Goal: Find specific page/section: Find specific page/section

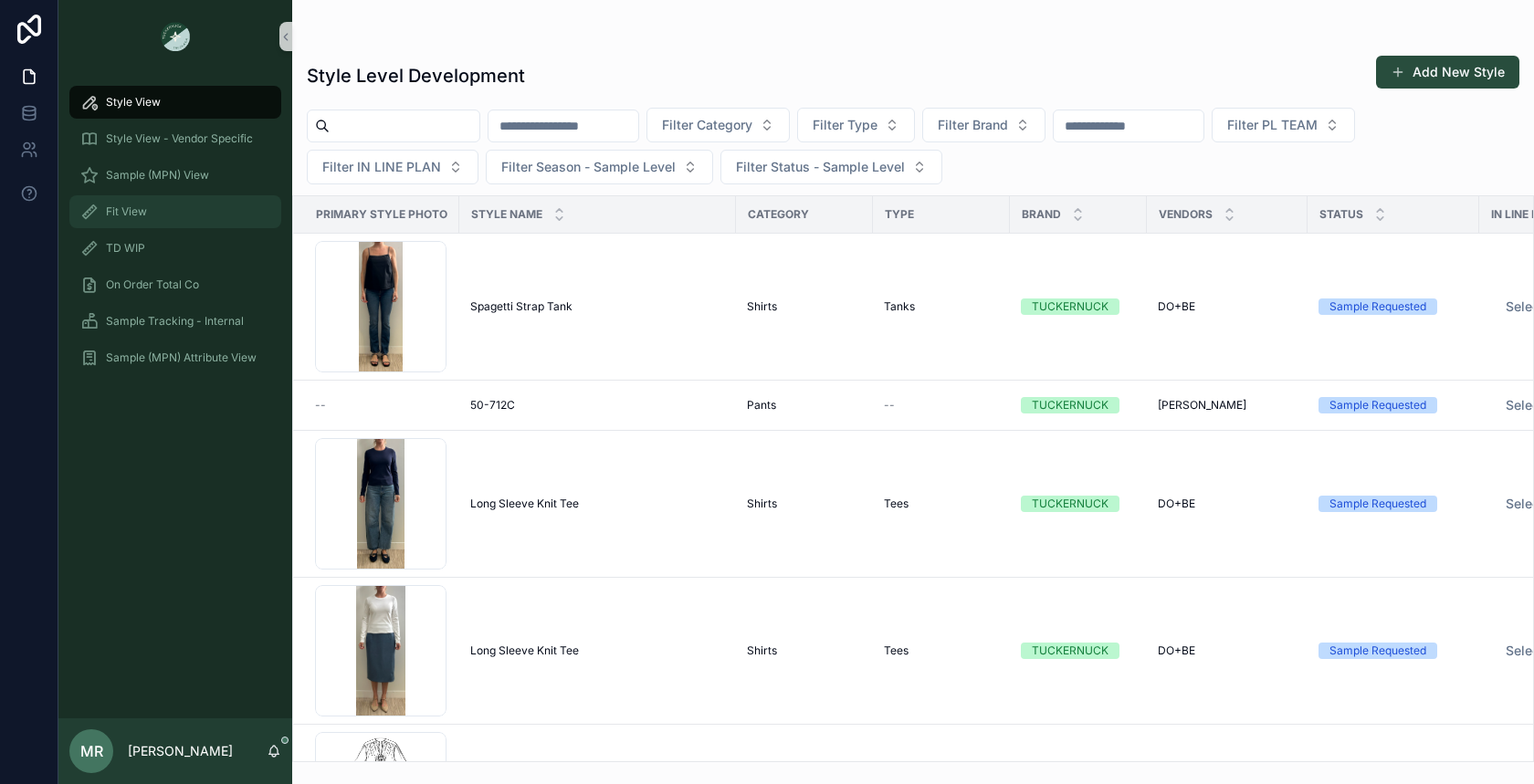
click at [133, 215] on span "Fit View" at bounding box center [126, 212] width 41 height 15
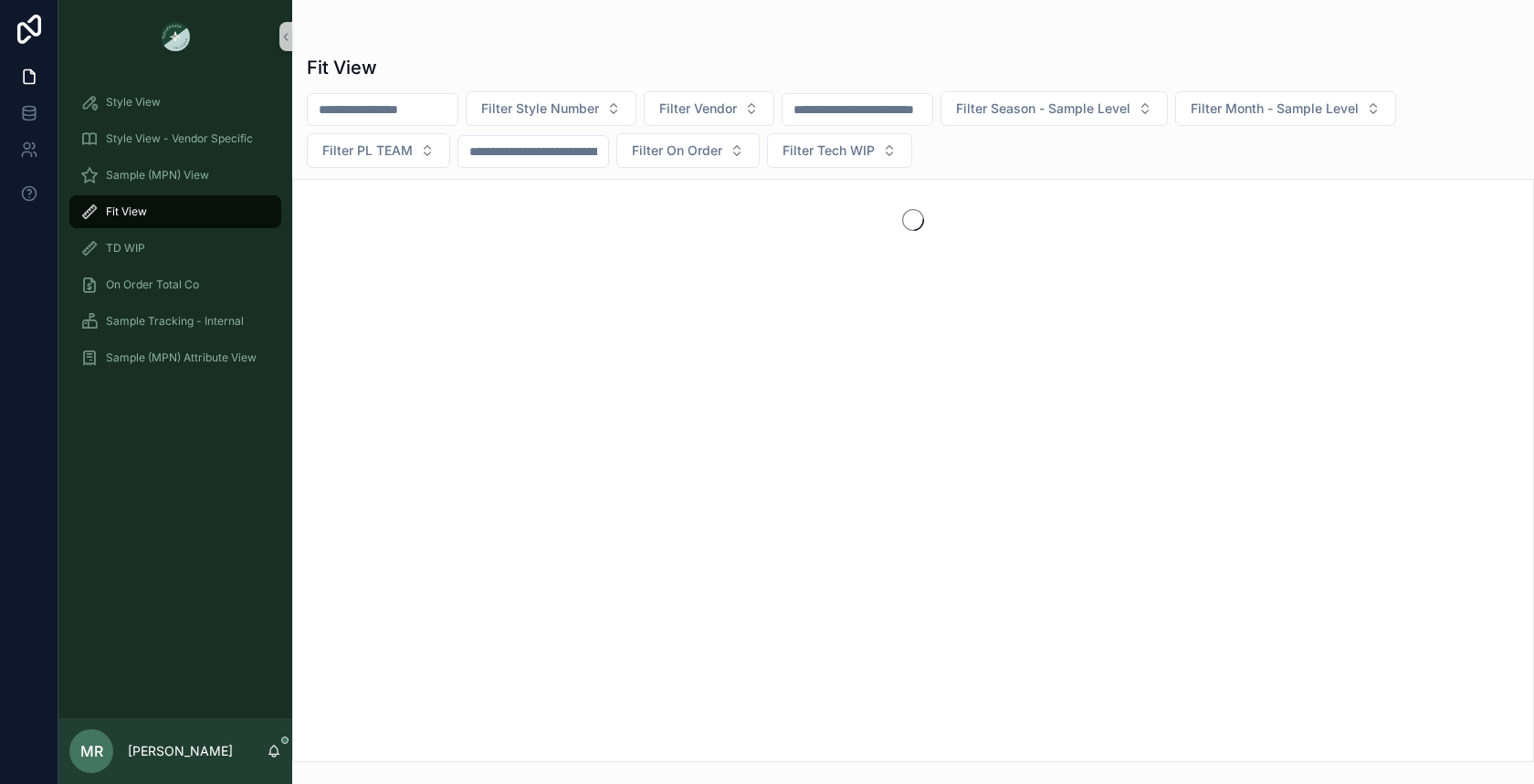
click at [387, 118] on input "scrollable content" at bounding box center [382, 110] width 150 height 26
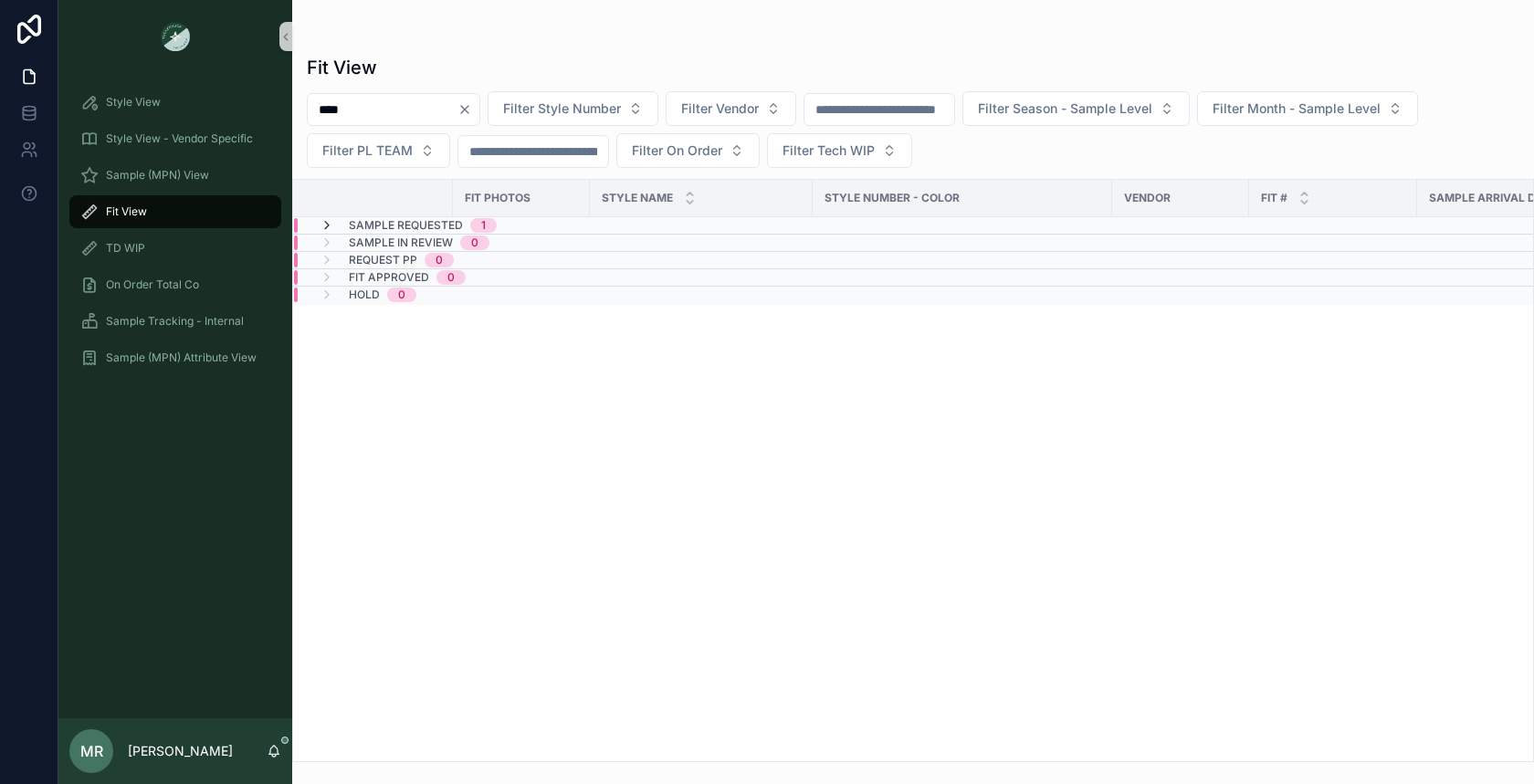
click at [326, 223] on icon "scrollable content" at bounding box center [327, 225] width 15 height 15
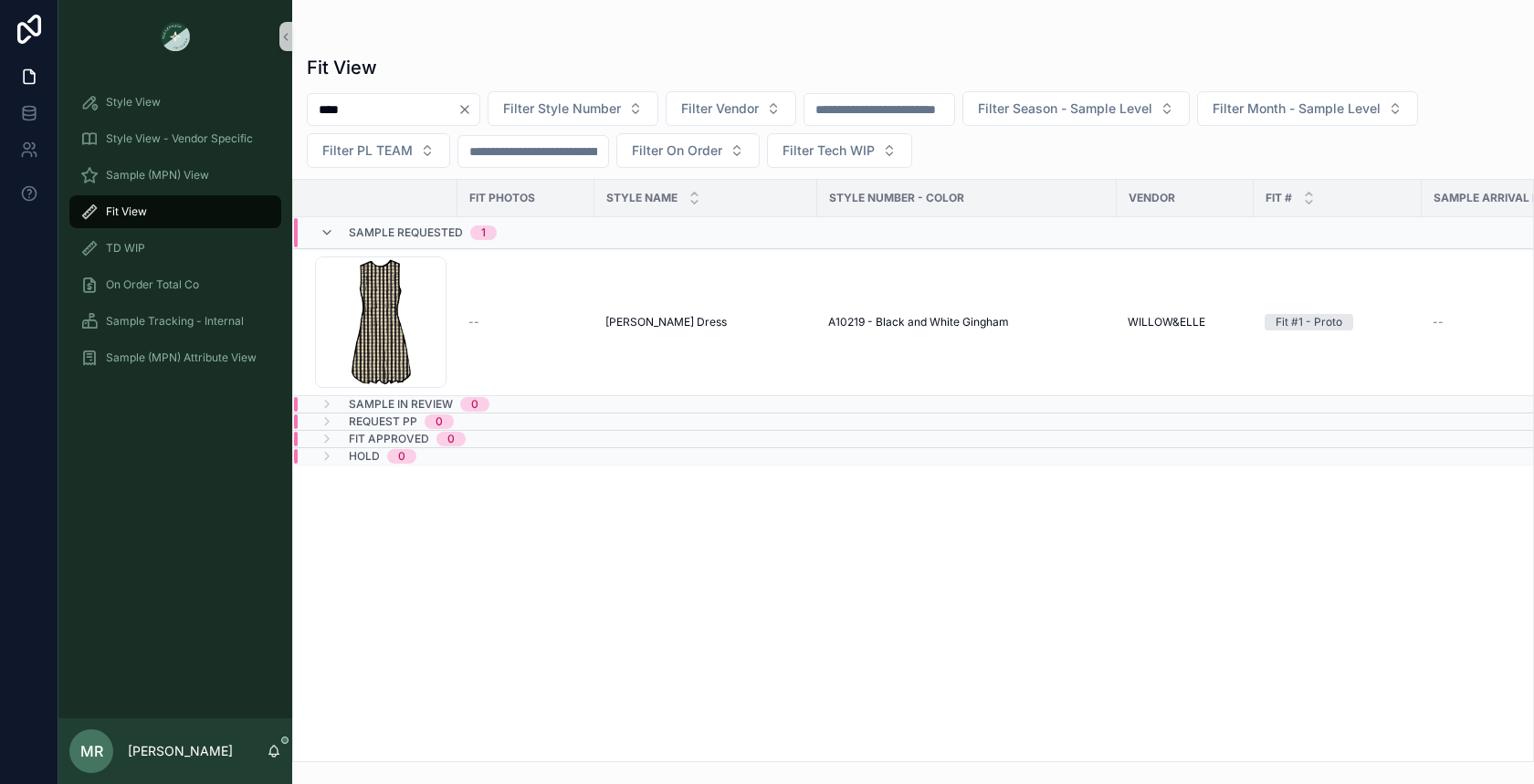
click at [318, 231] on div "Sample Requested 1" at bounding box center [408, 233] width 221 height 29
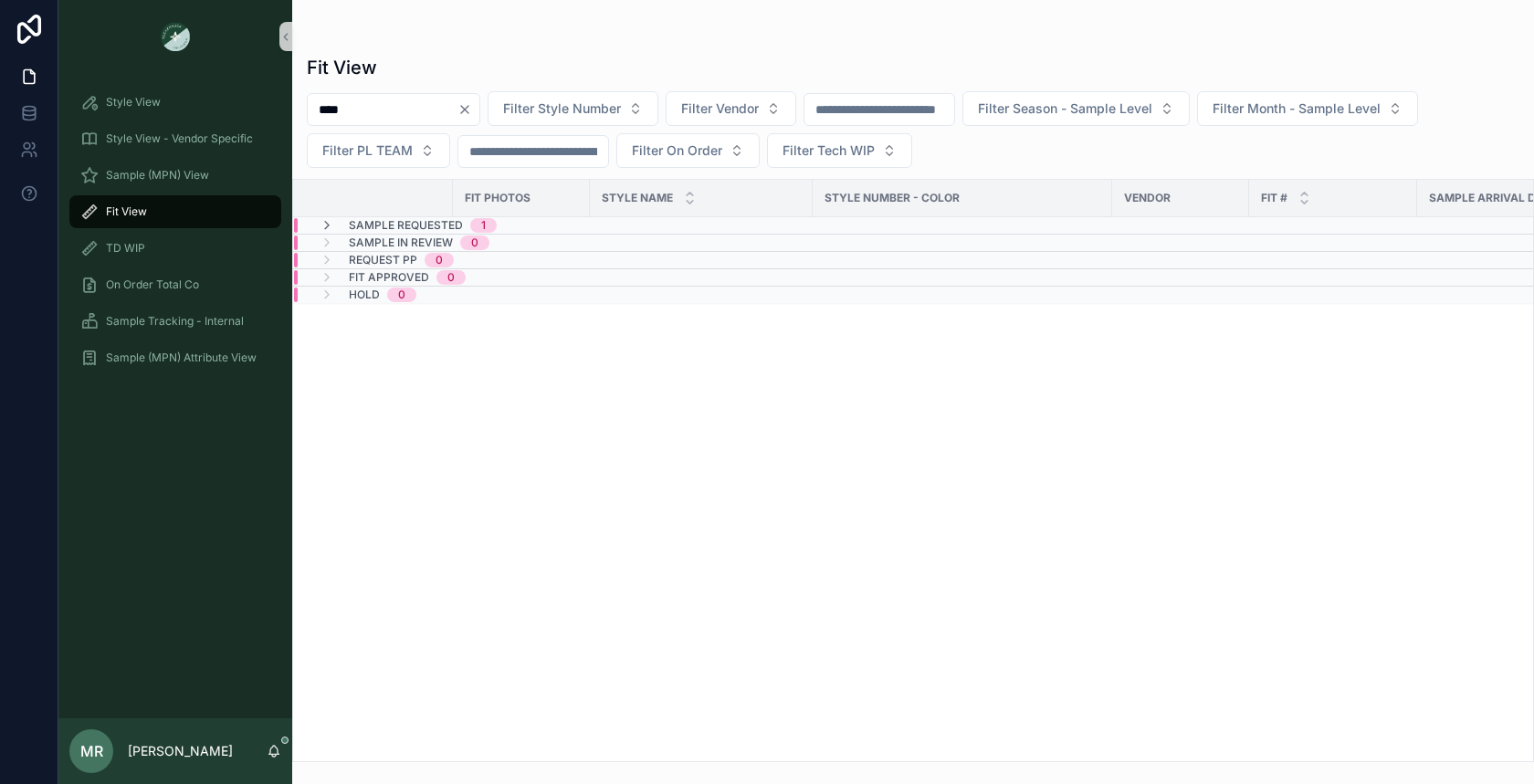
click at [375, 105] on input "****" at bounding box center [382, 110] width 150 height 26
type input "*"
click at [768, 111] on button "Filter Vendor" at bounding box center [709, 109] width 131 height 35
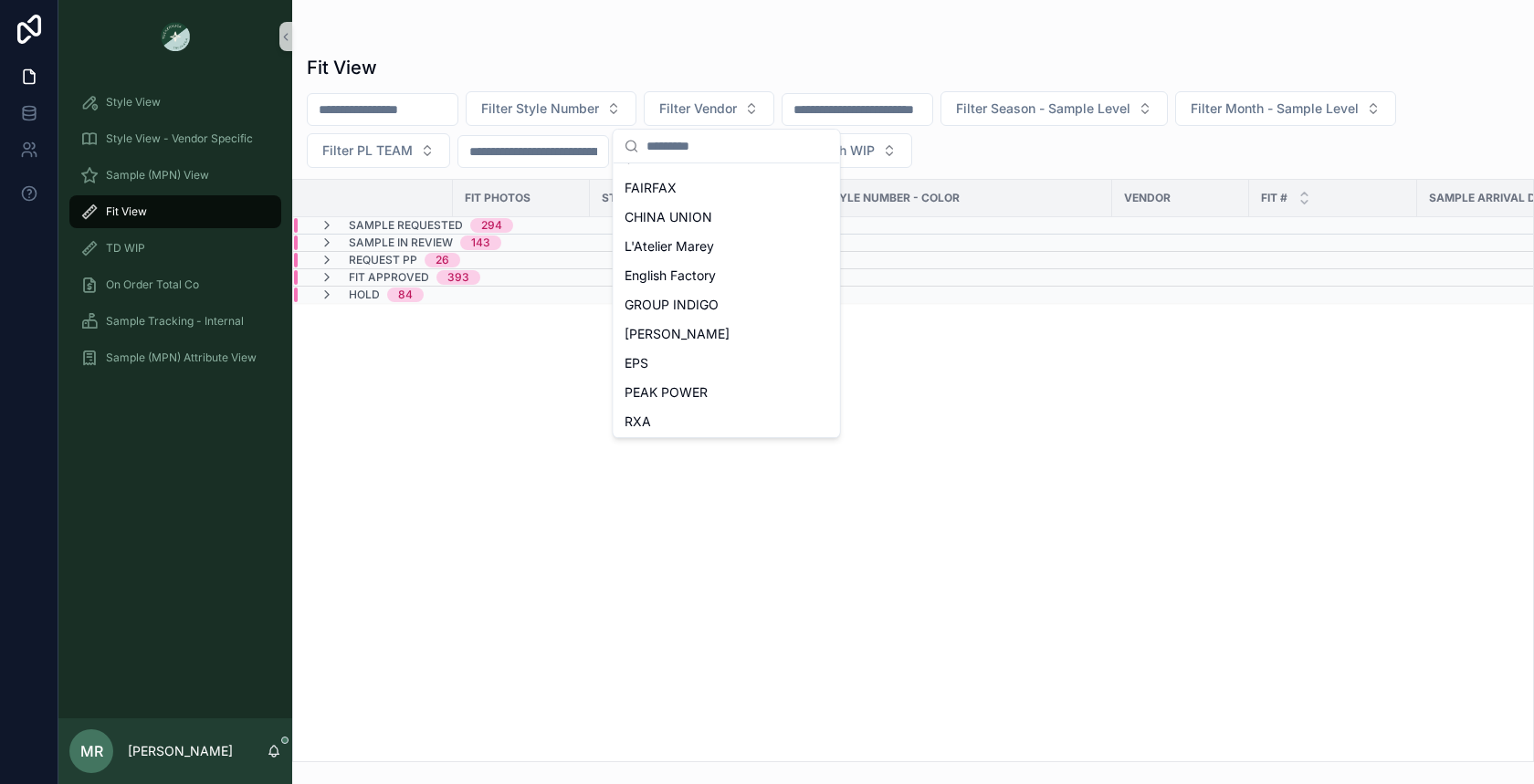
scroll to position [842, 0]
click at [688, 415] on span "WILLOW&ELLE" at bounding box center [669, 420] width 90 height 18
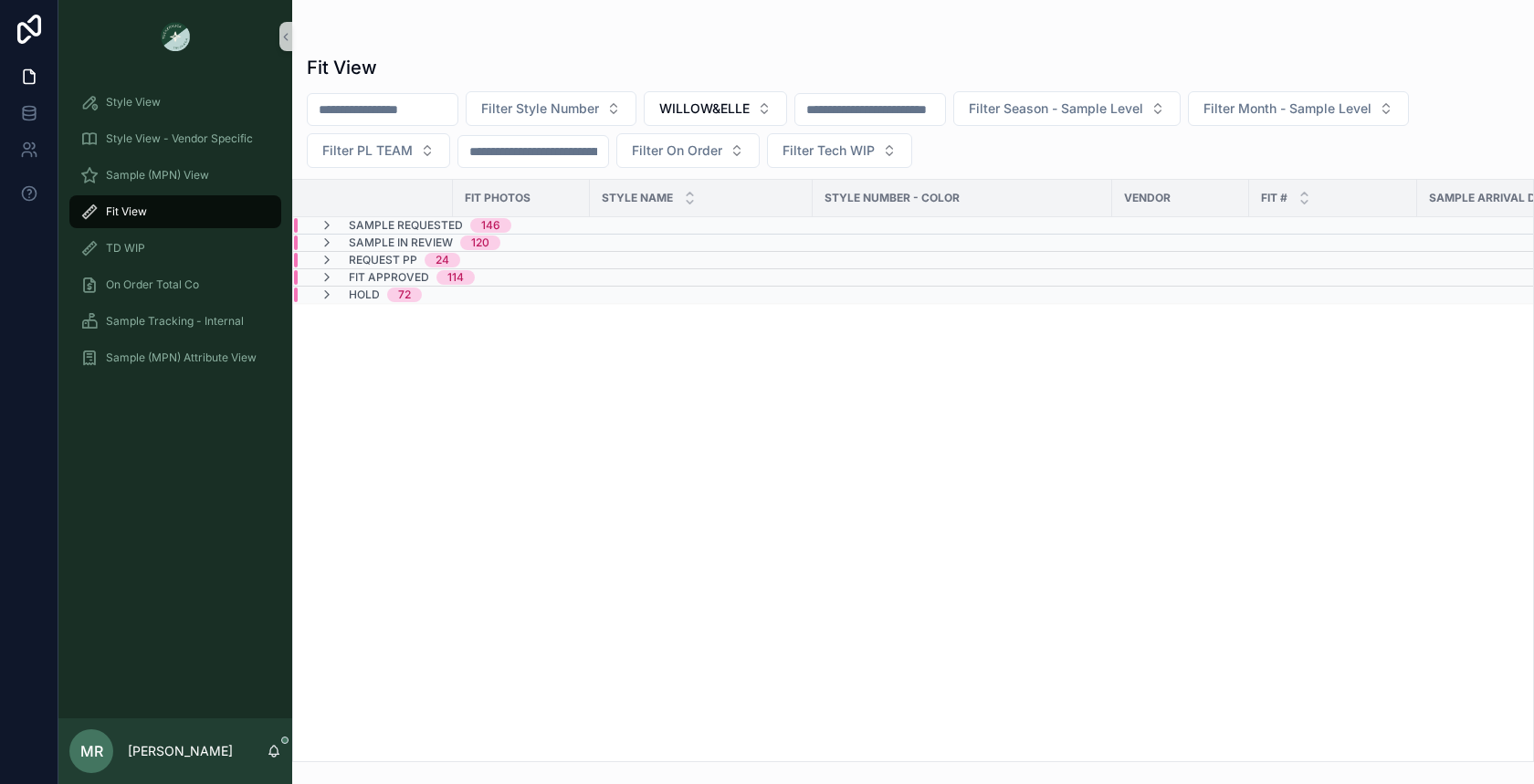
click at [434, 109] on input "scrollable content" at bounding box center [382, 110] width 150 height 26
click at [526, 110] on span "Filter Style Number" at bounding box center [540, 109] width 118 height 18
type input "****"
click at [545, 179] on div "B212 - Red" at bounding box center [569, 181] width 219 height 29
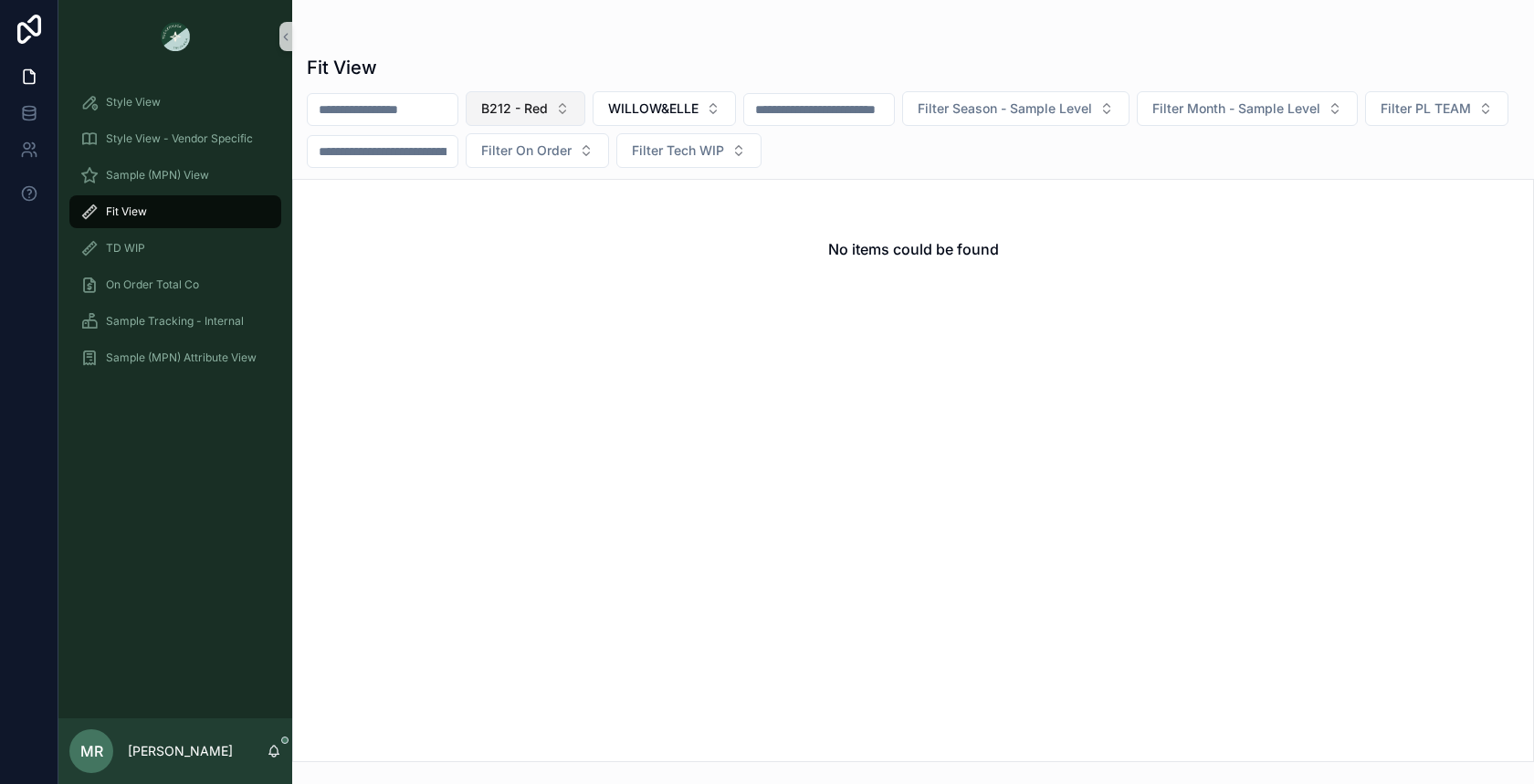
click at [507, 108] on span "B212 - Red" at bounding box center [514, 109] width 66 height 18
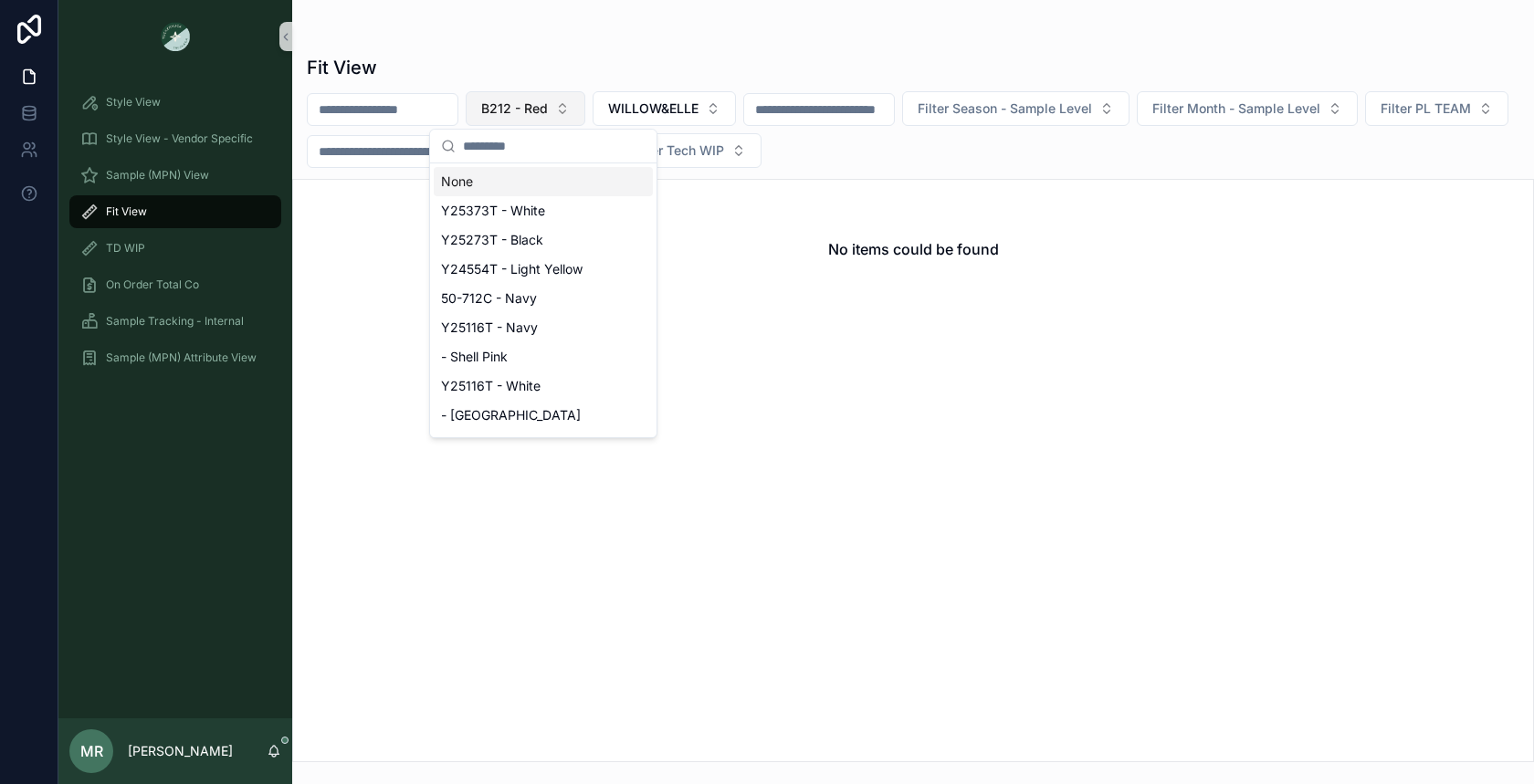
click at [507, 109] on span "B212 - Red" at bounding box center [514, 109] width 66 height 18
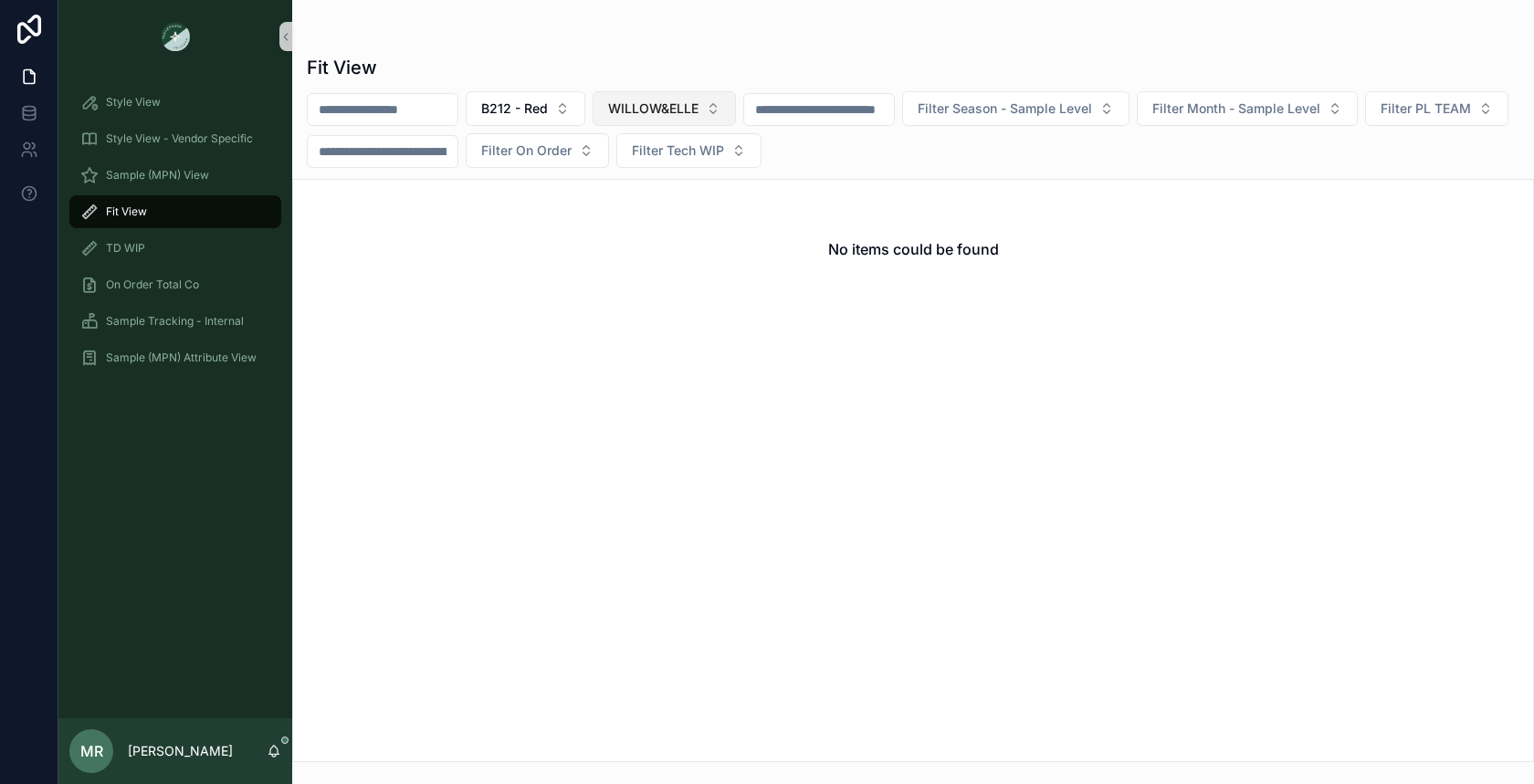
click at [730, 108] on button "WILLOW&ELLE" at bounding box center [664, 109] width 144 height 35
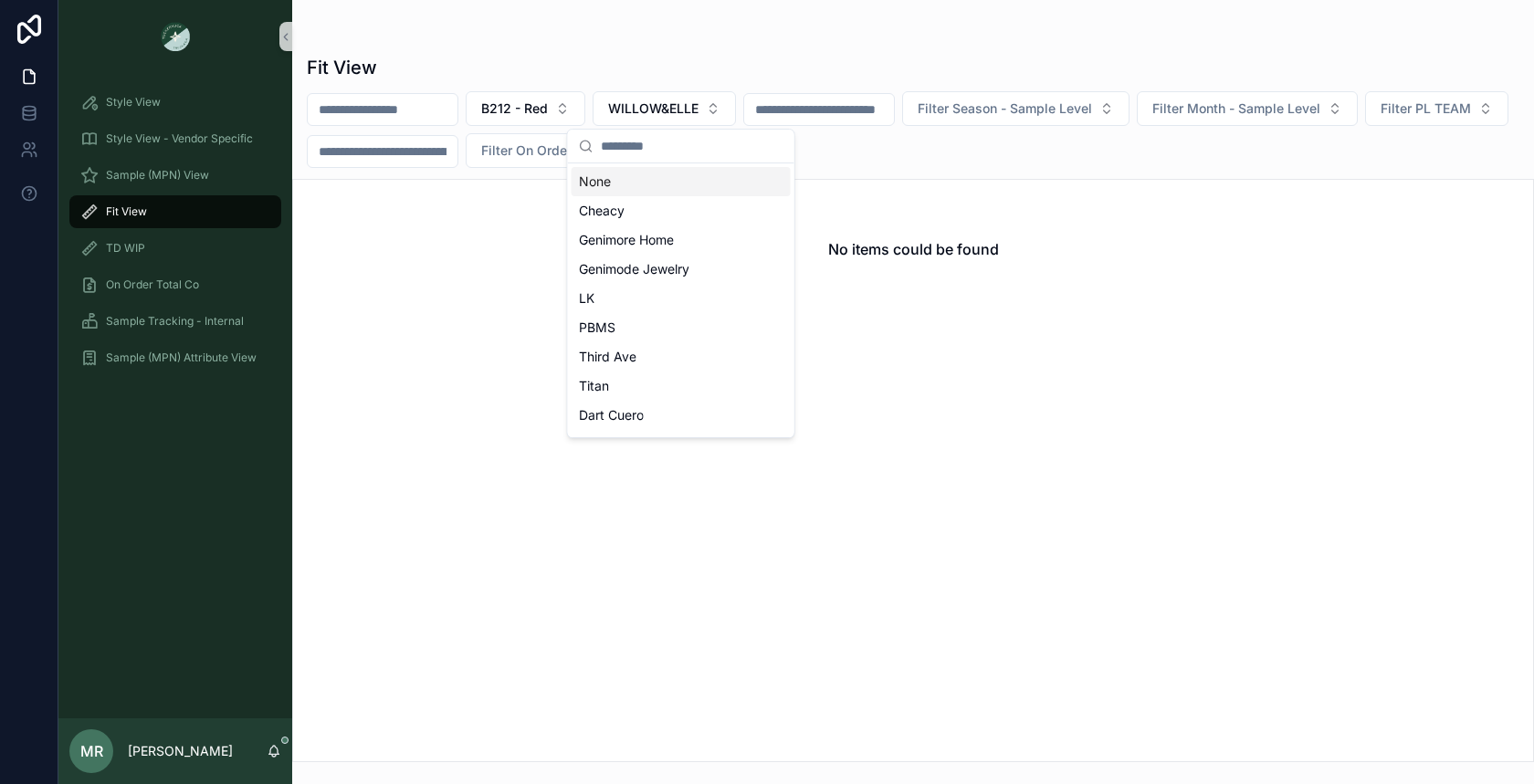
click at [640, 180] on div "None" at bounding box center [681, 181] width 219 height 29
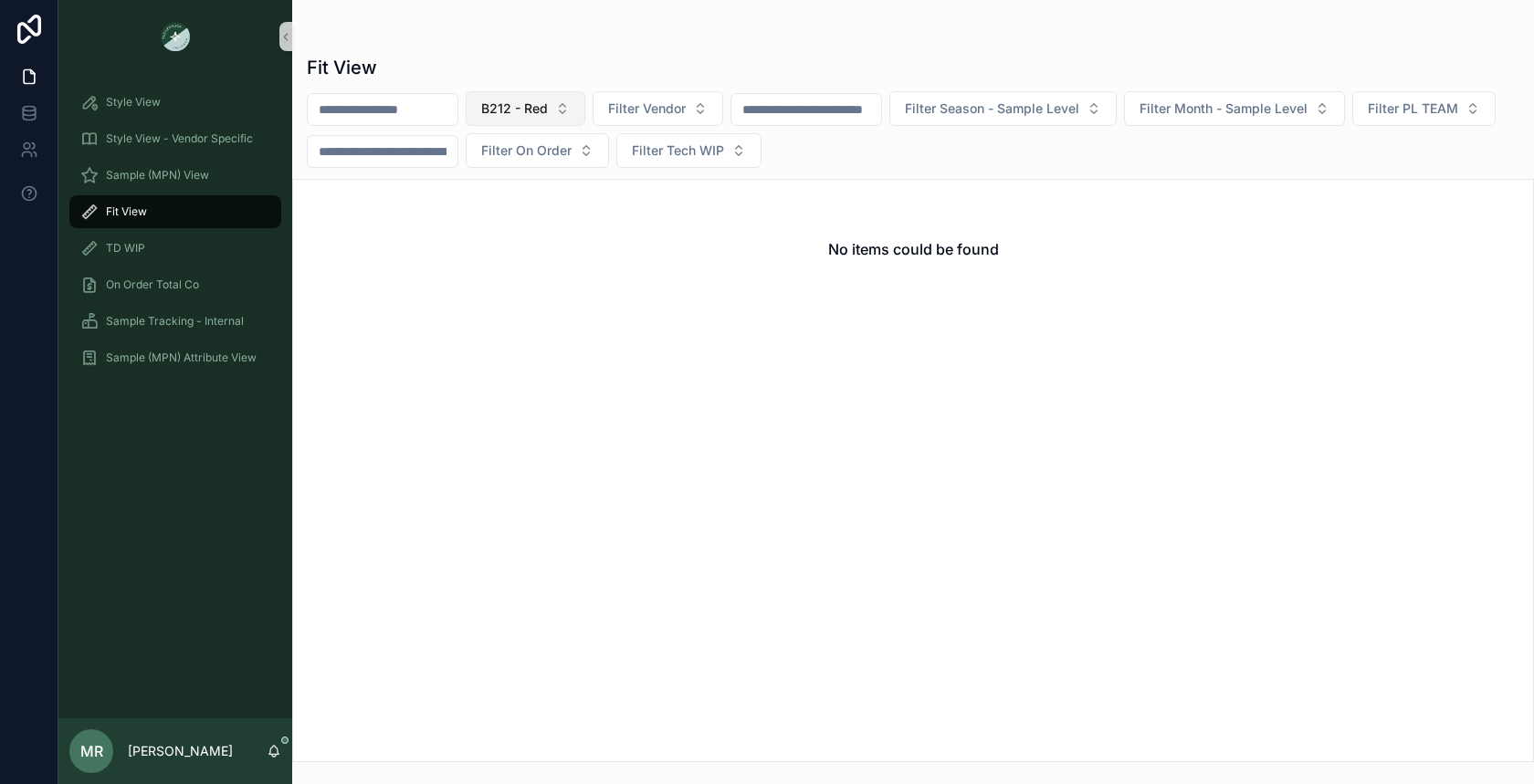
click at [515, 110] on span "B212 - Red" at bounding box center [514, 109] width 66 height 18
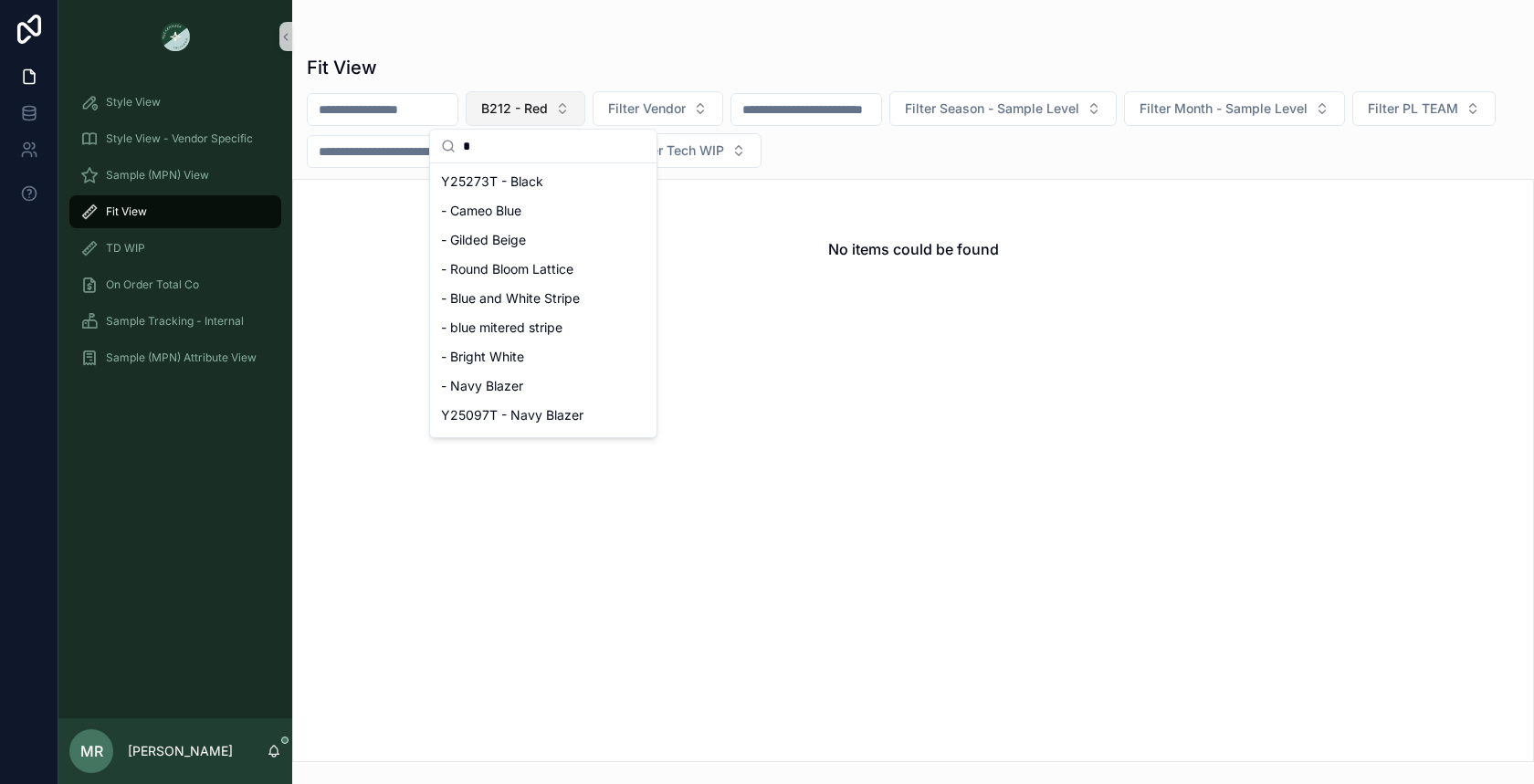
type input "*"
click at [579, 110] on button "B212 - Red" at bounding box center [526, 109] width 120 height 35
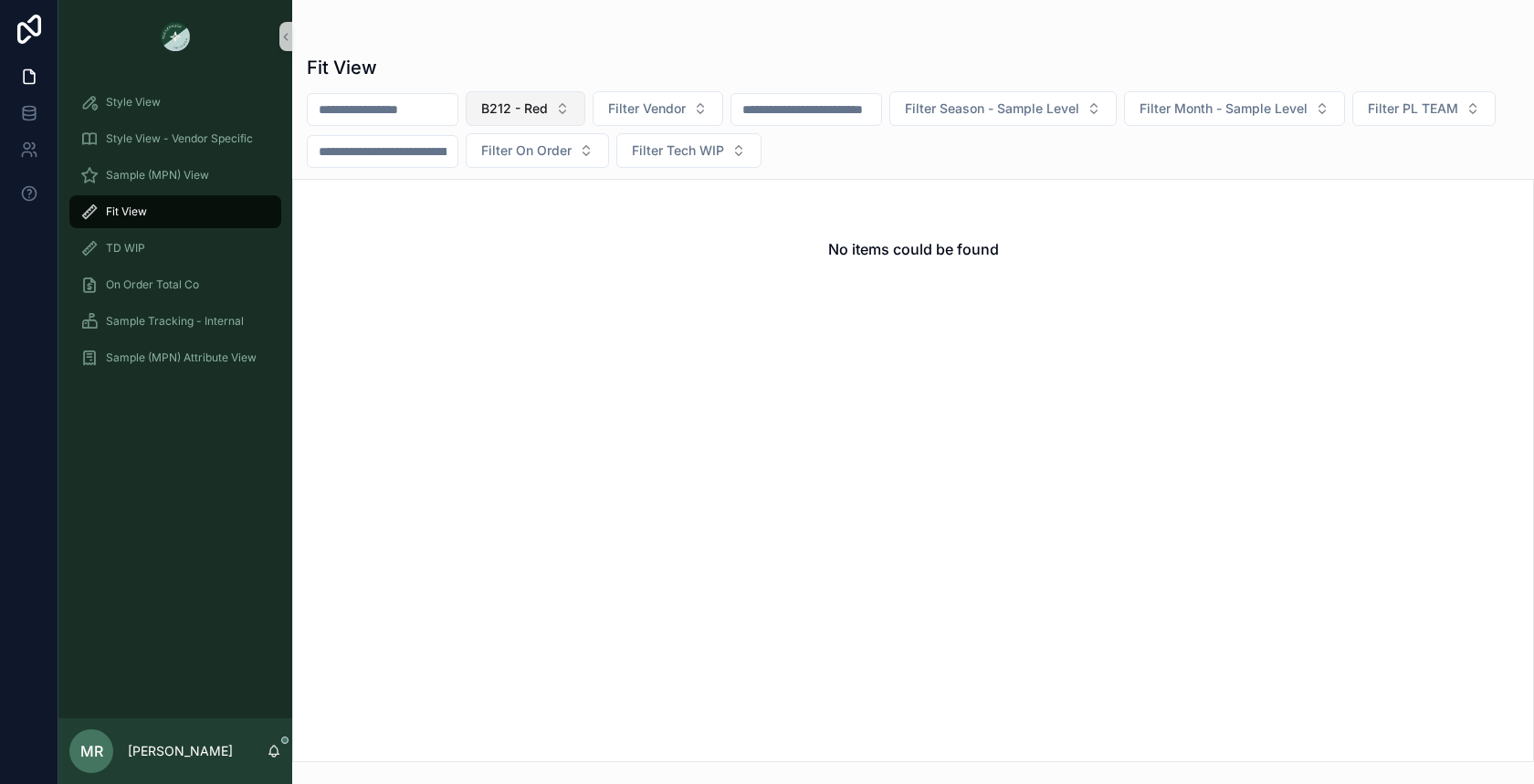
click at [566, 110] on button "B212 - Red" at bounding box center [526, 109] width 120 height 35
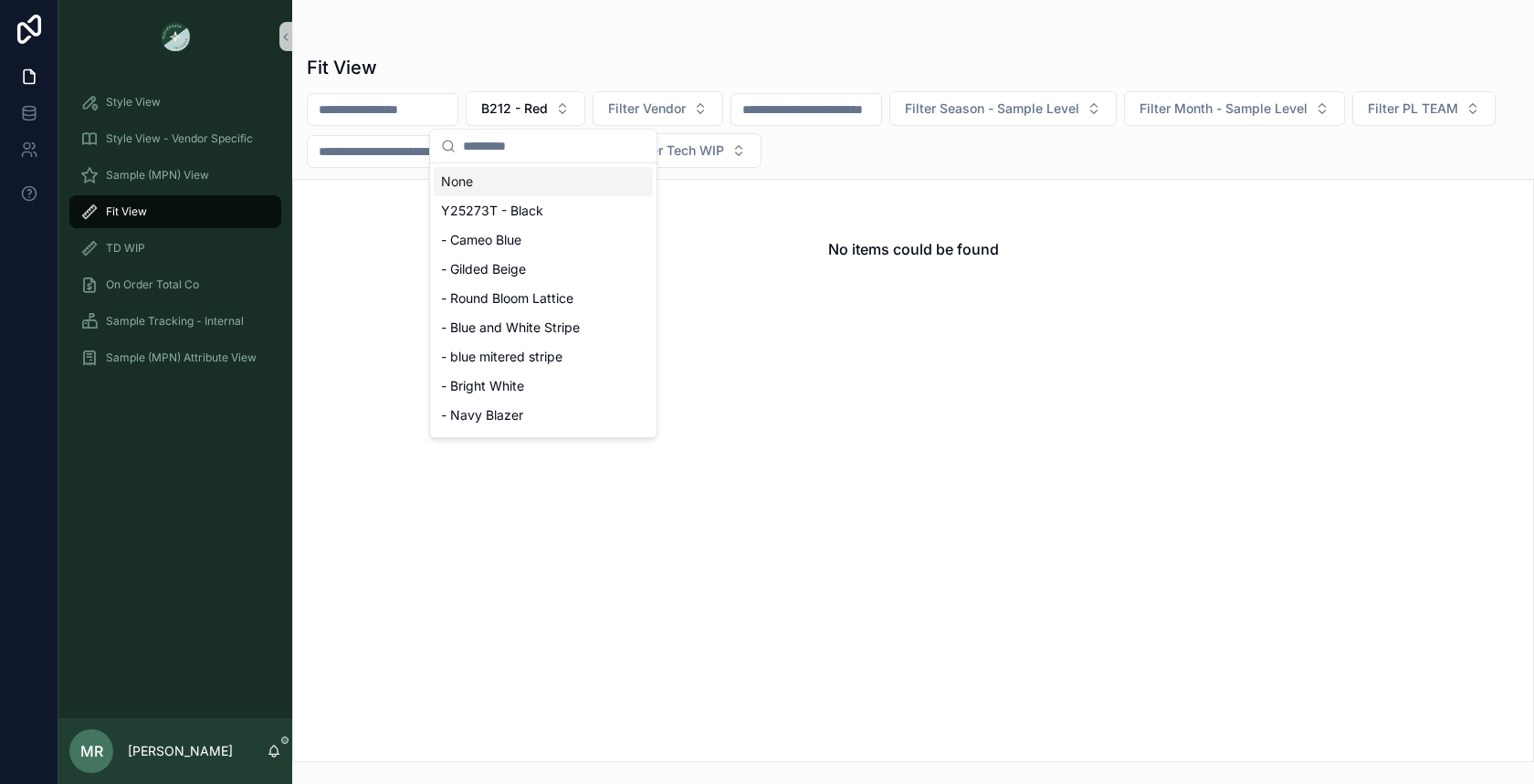
click at [519, 178] on div "None" at bounding box center [543, 181] width 219 height 29
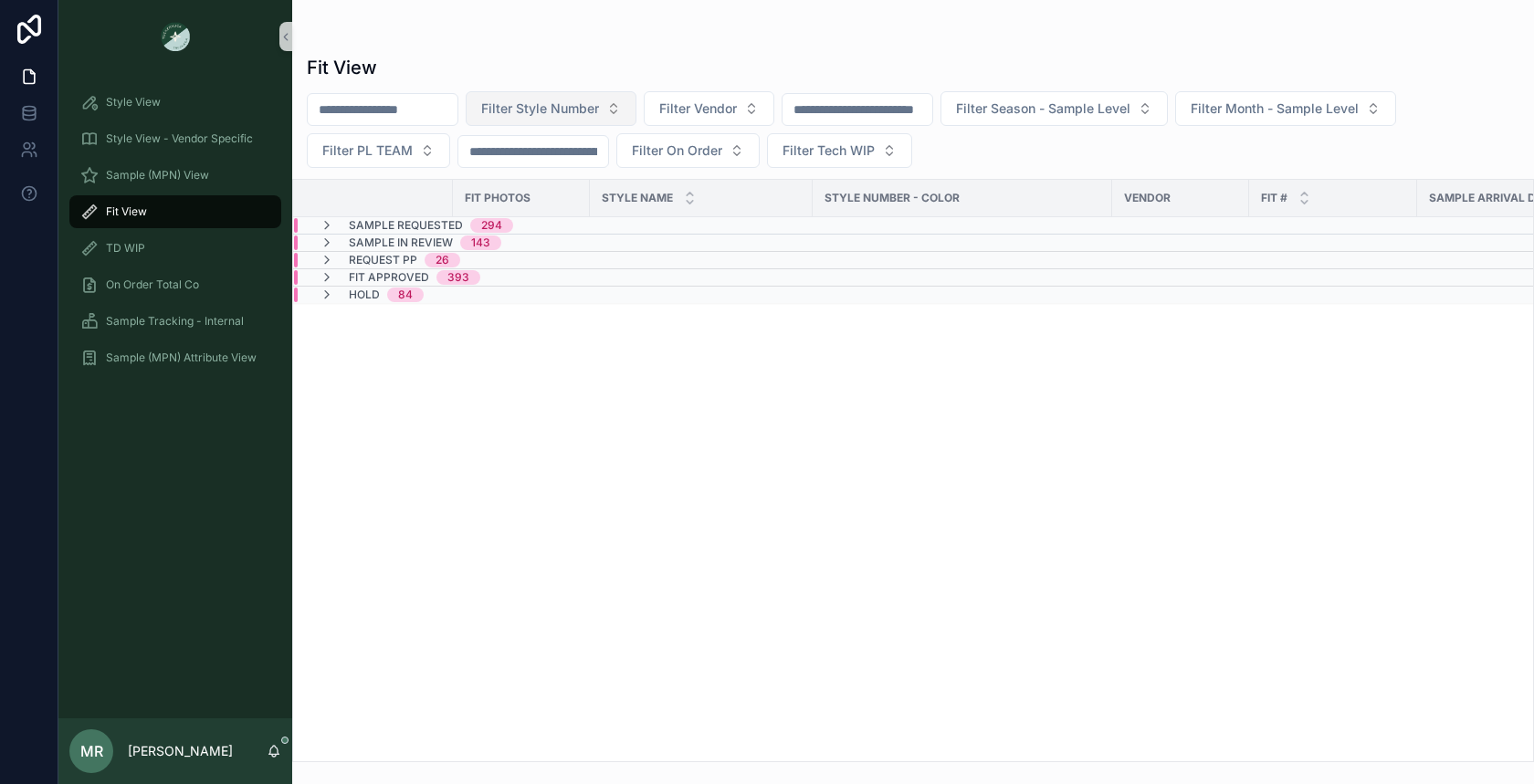
click at [563, 111] on span "Filter Style Number" at bounding box center [540, 109] width 118 height 18
type input "****"
click at [602, 176] on div "B212 - Red" at bounding box center [569, 181] width 219 height 29
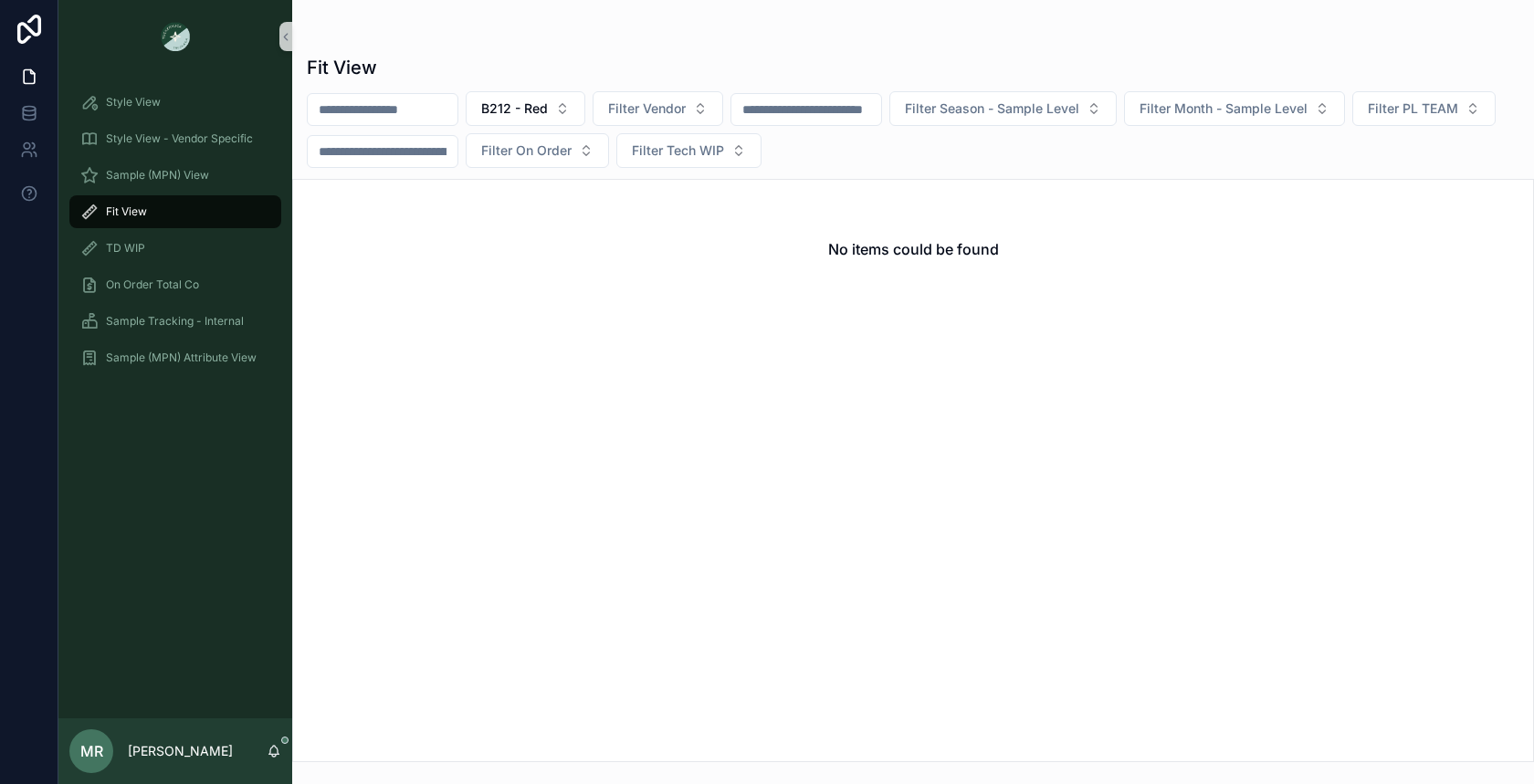
click at [452, 105] on input "scrollable content" at bounding box center [382, 110] width 150 height 26
click at [575, 119] on button "B212 - Red" at bounding box center [526, 109] width 120 height 35
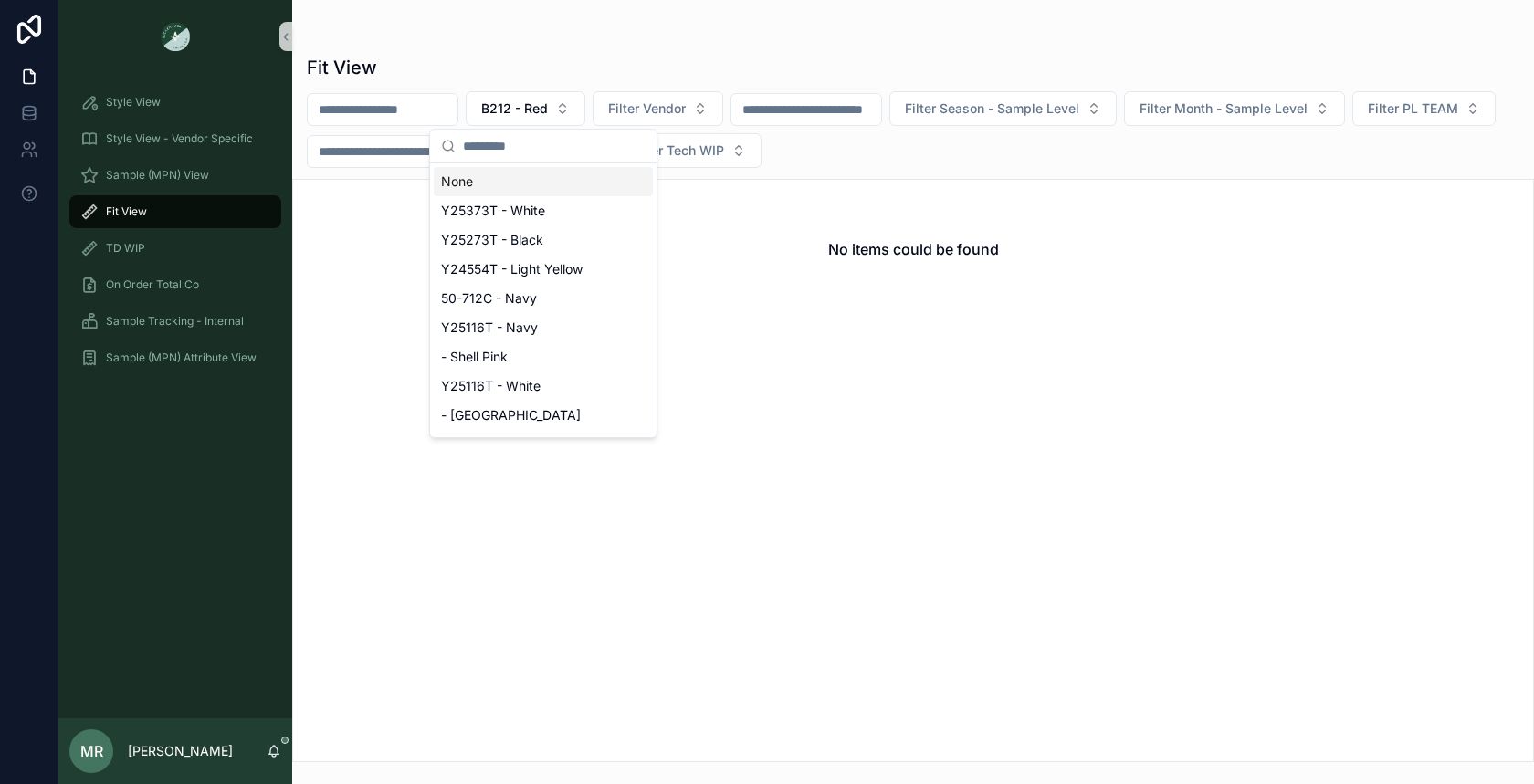
click at [500, 182] on div "None" at bounding box center [543, 181] width 219 height 29
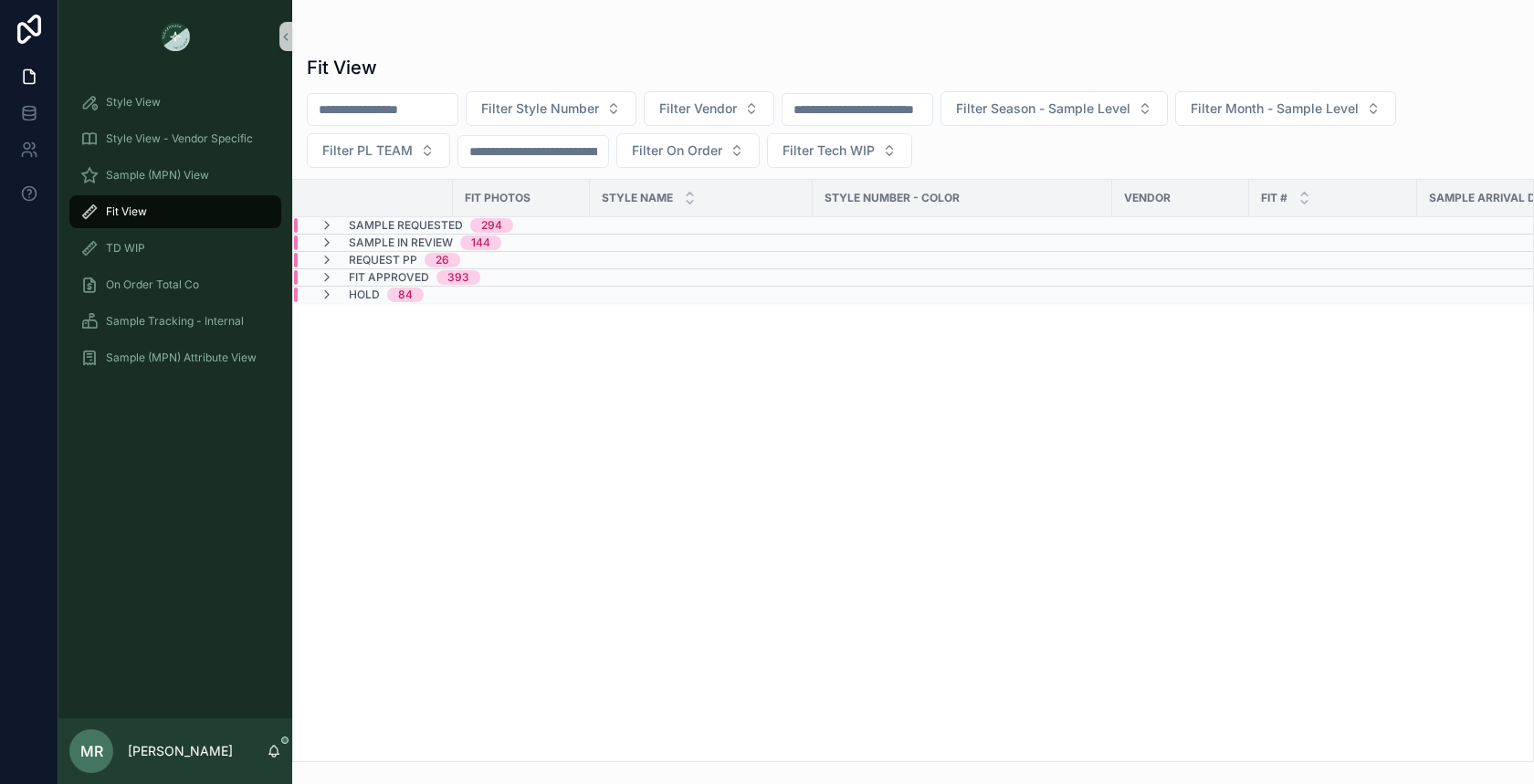
click at [429, 112] on input "scrollable content" at bounding box center [382, 110] width 150 height 26
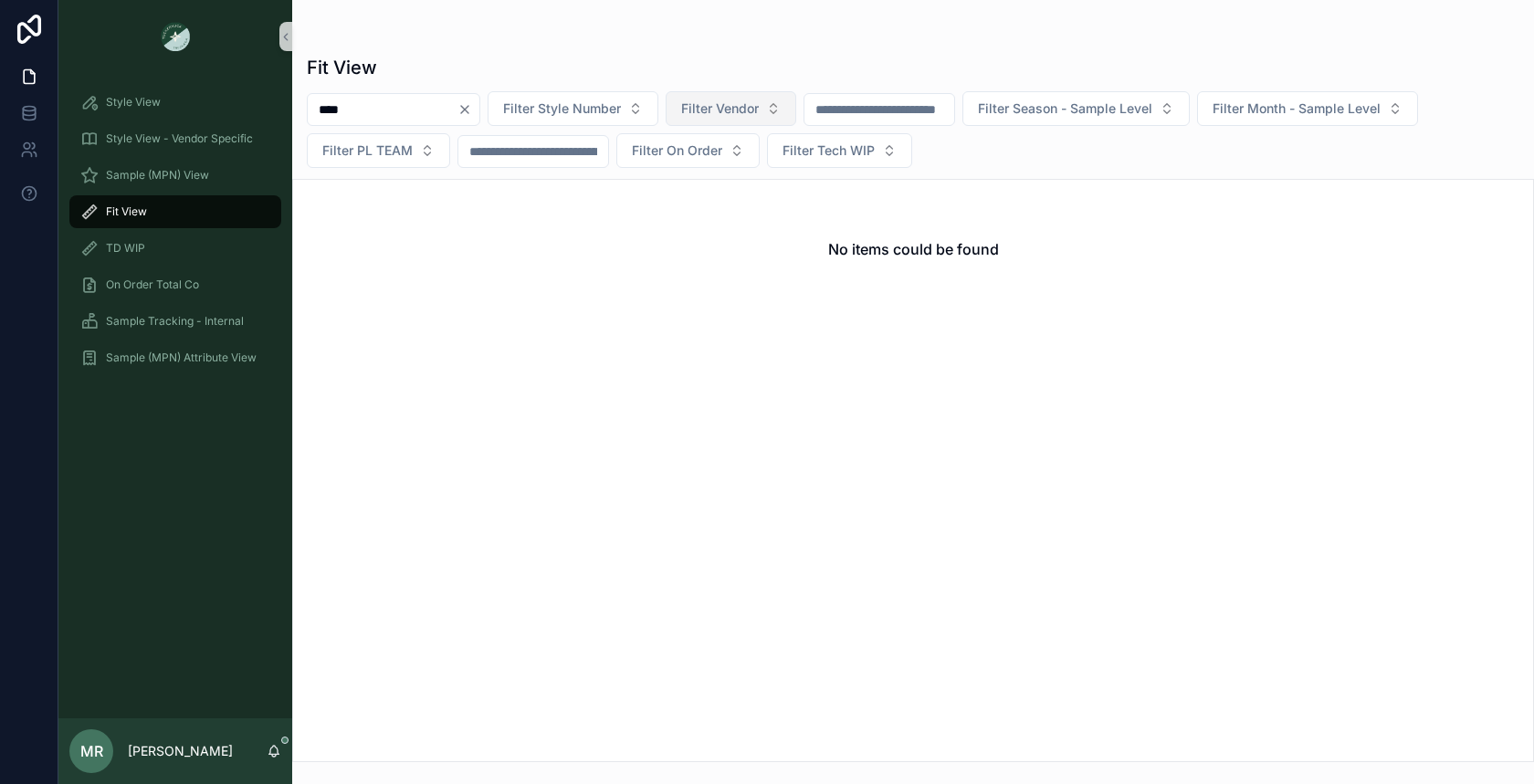
type input "****"
click at [783, 113] on button "Filter Vendor" at bounding box center [731, 109] width 131 height 35
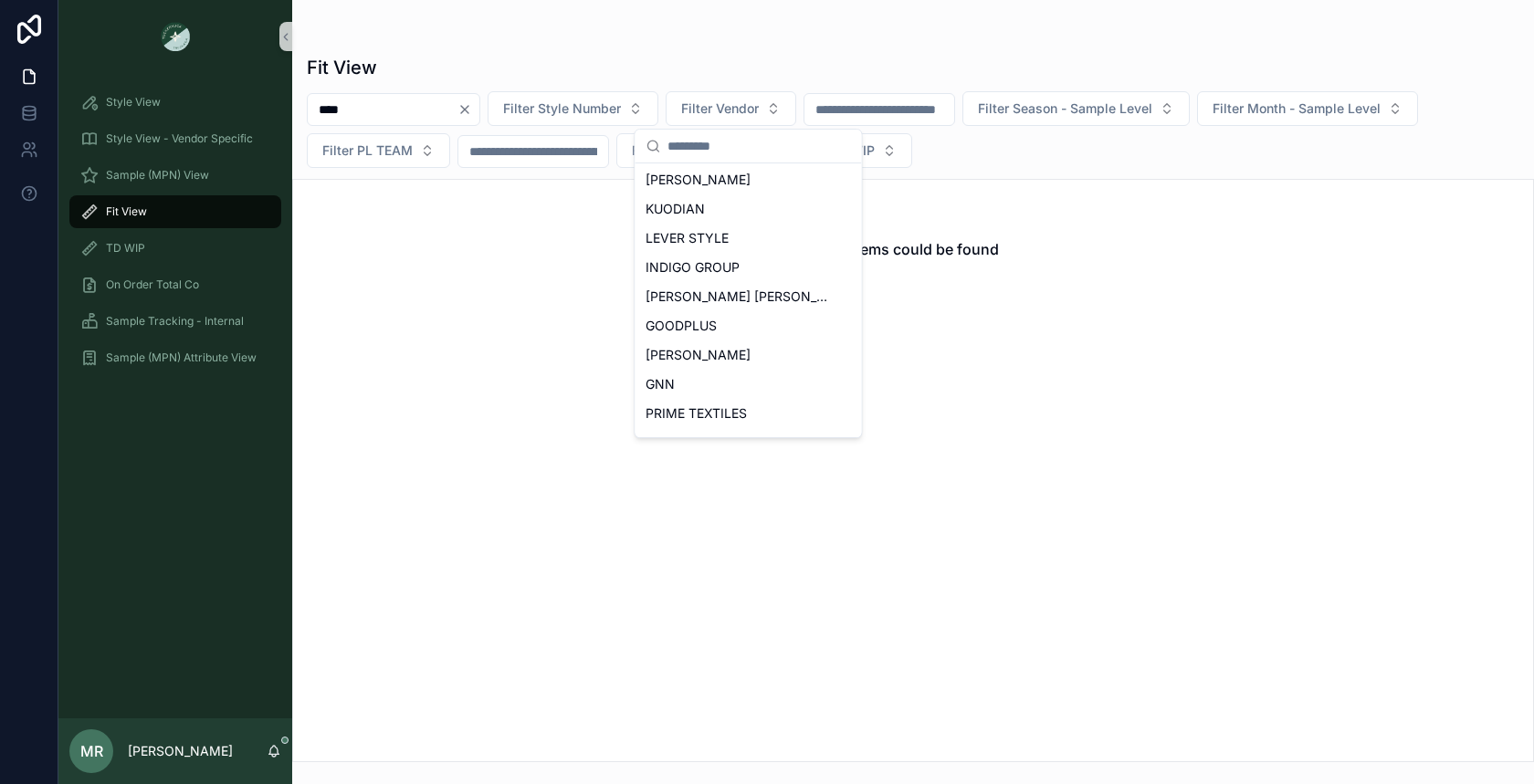
scroll to position [842, 0]
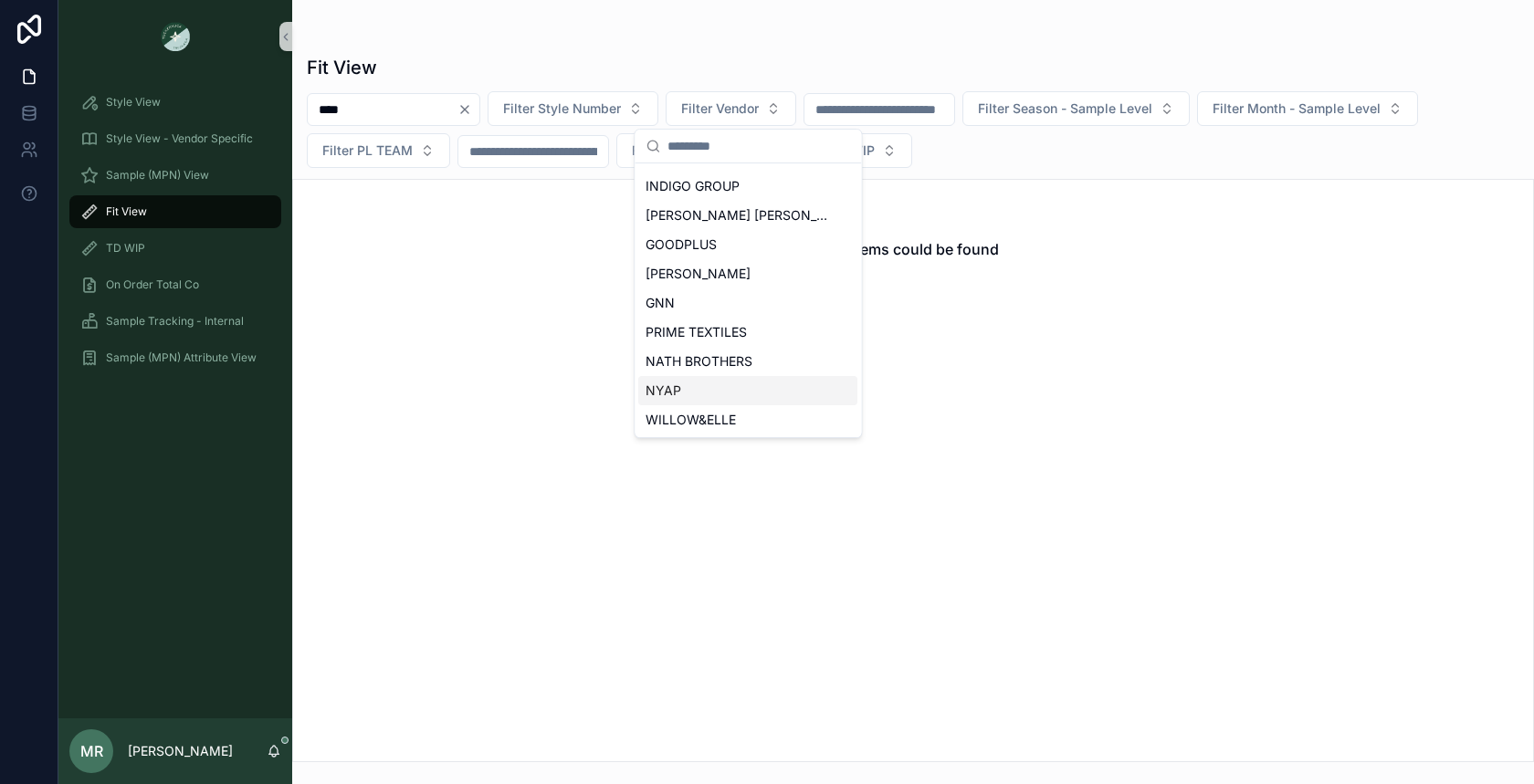
click at [683, 390] on div "NYAP" at bounding box center [748, 390] width 219 height 29
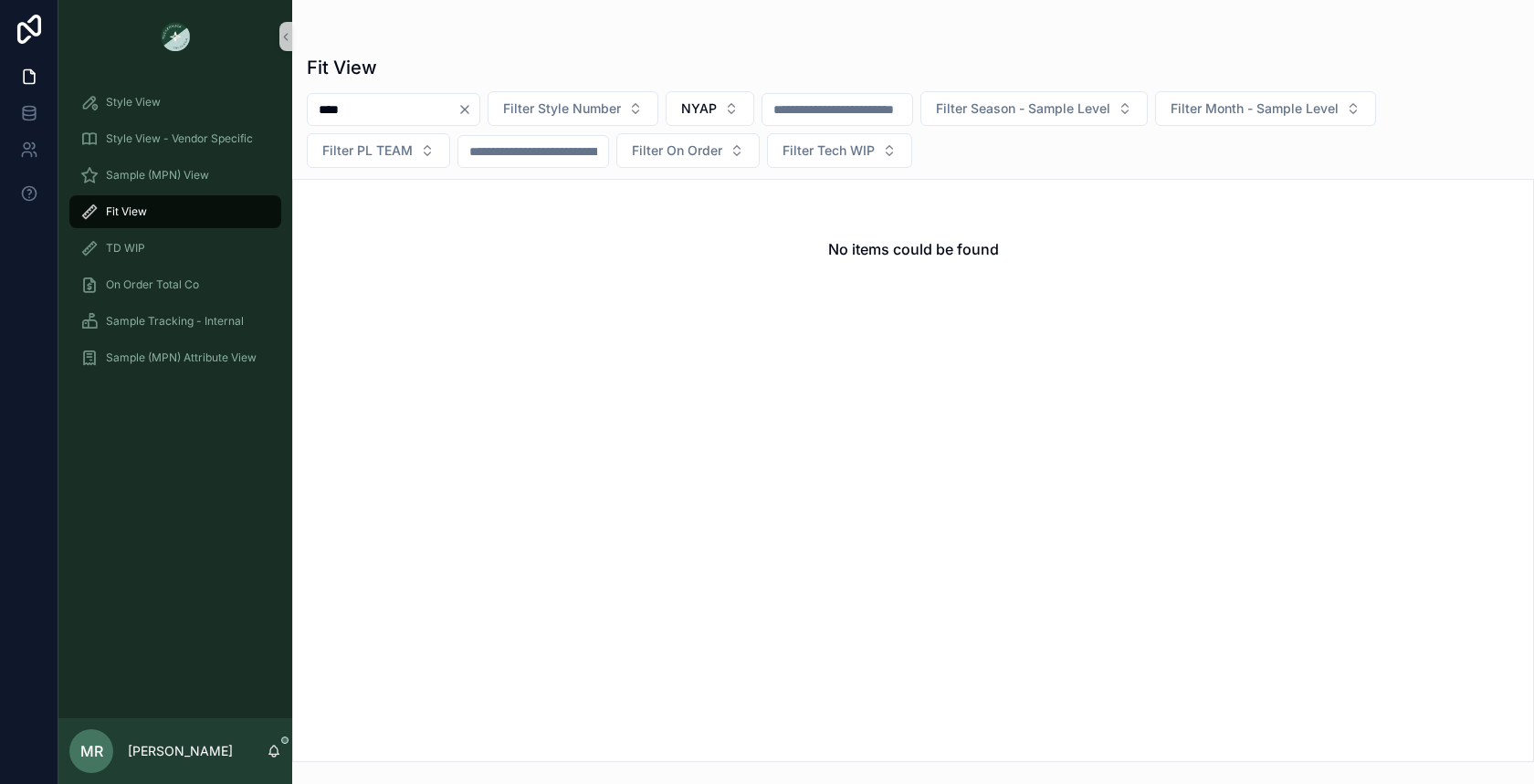
click at [472, 103] on icon "Clear" at bounding box center [465, 110] width 15 height 15
click at [519, 110] on span "Filter Style Number" at bounding box center [540, 109] width 118 height 18
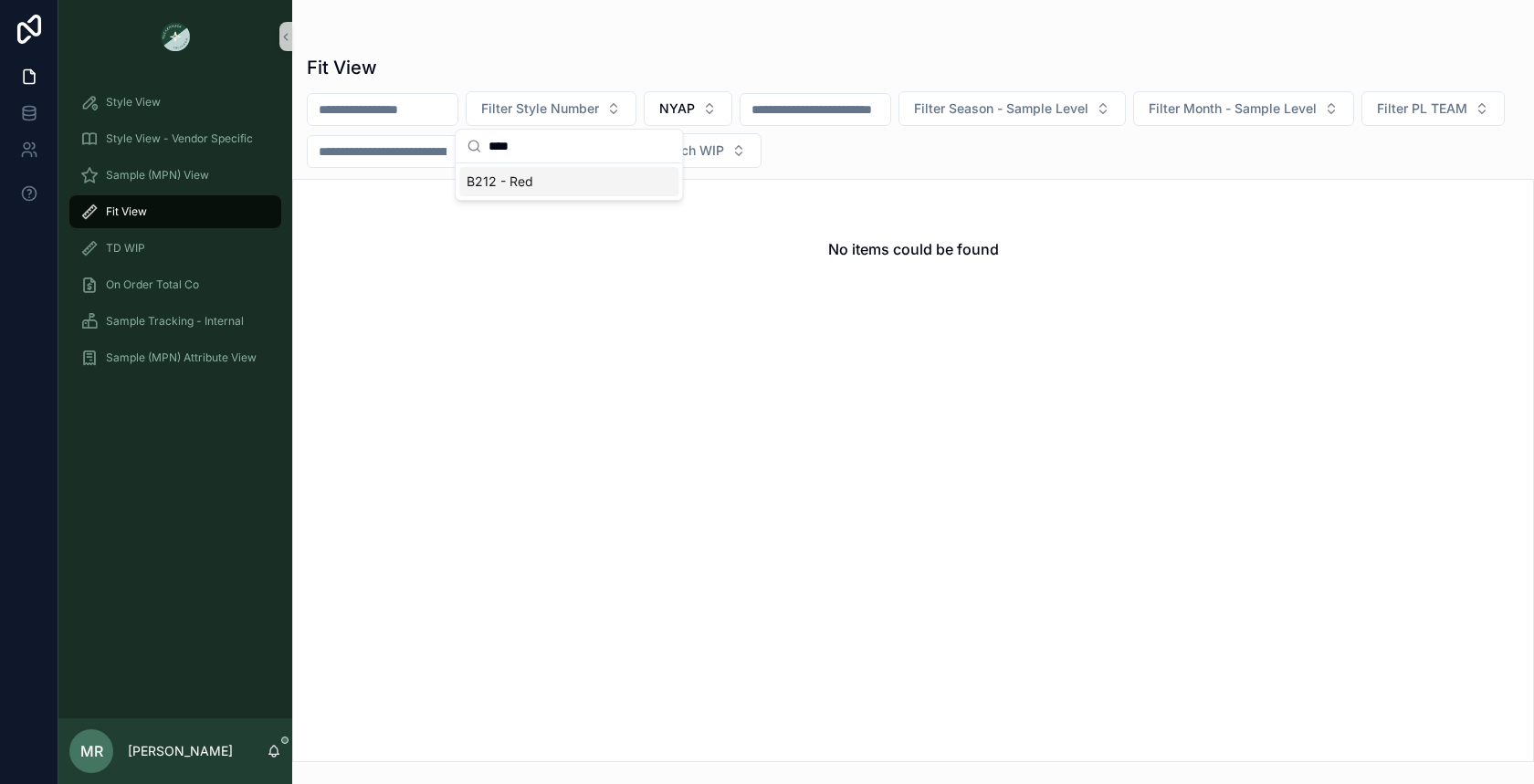
type input "****"
click at [529, 175] on span "B212 - Red" at bounding box center [500, 181] width 66 height 18
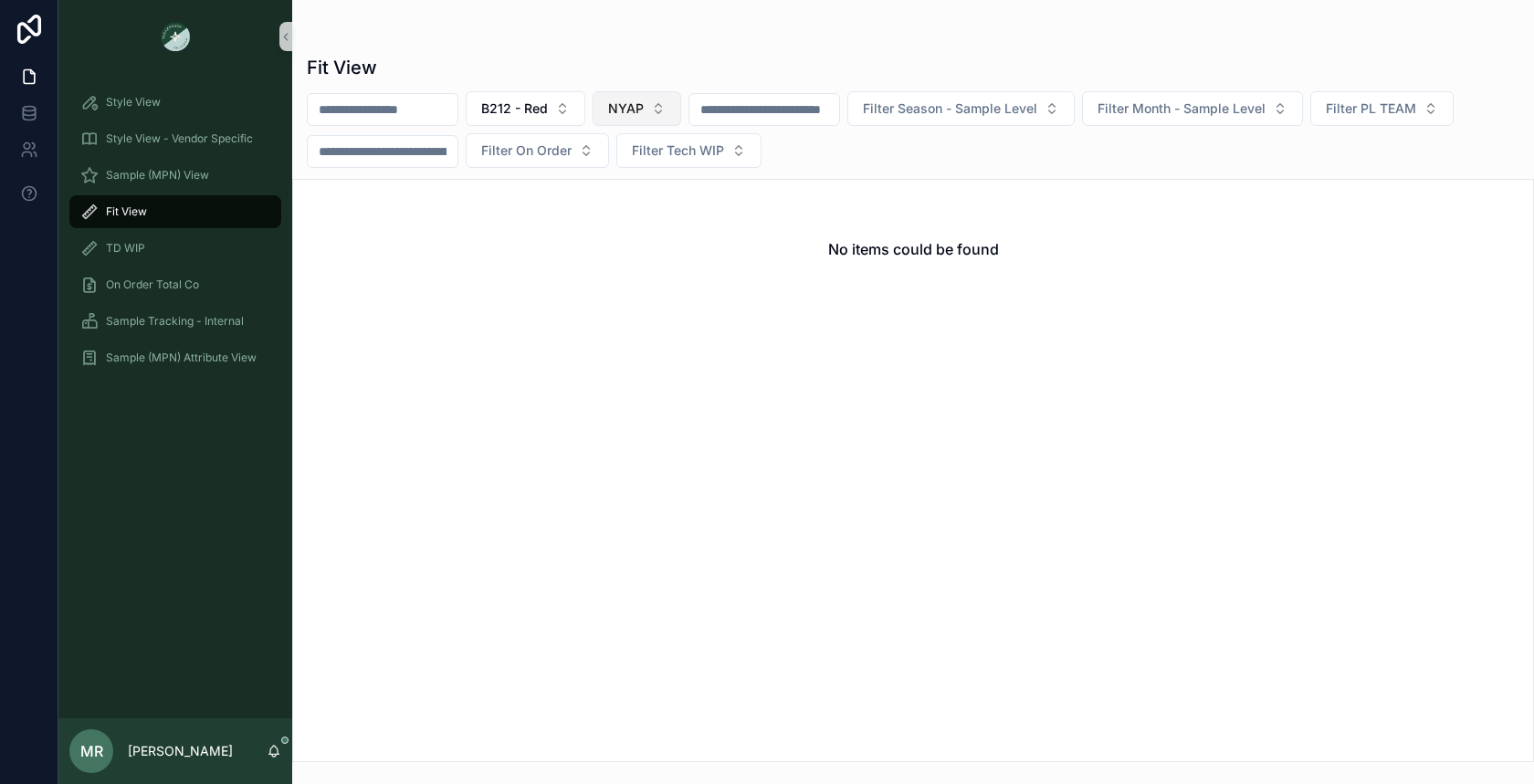
click at [668, 112] on button "NYAP" at bounding box center [636, 109] width 88 height 35
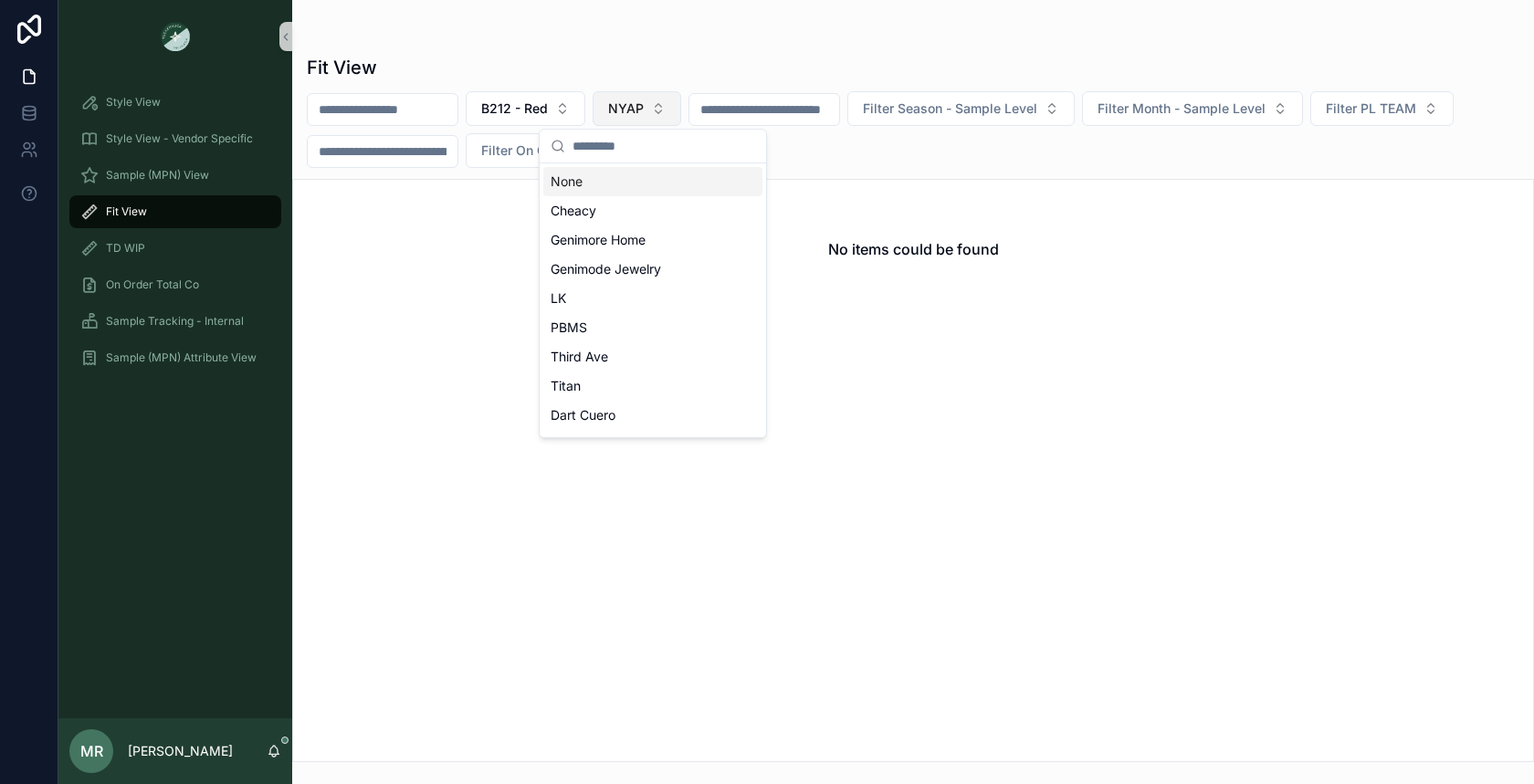
click at [668, 112] on button "NYAP" at bounding box center [636, 109] width 88 height 35
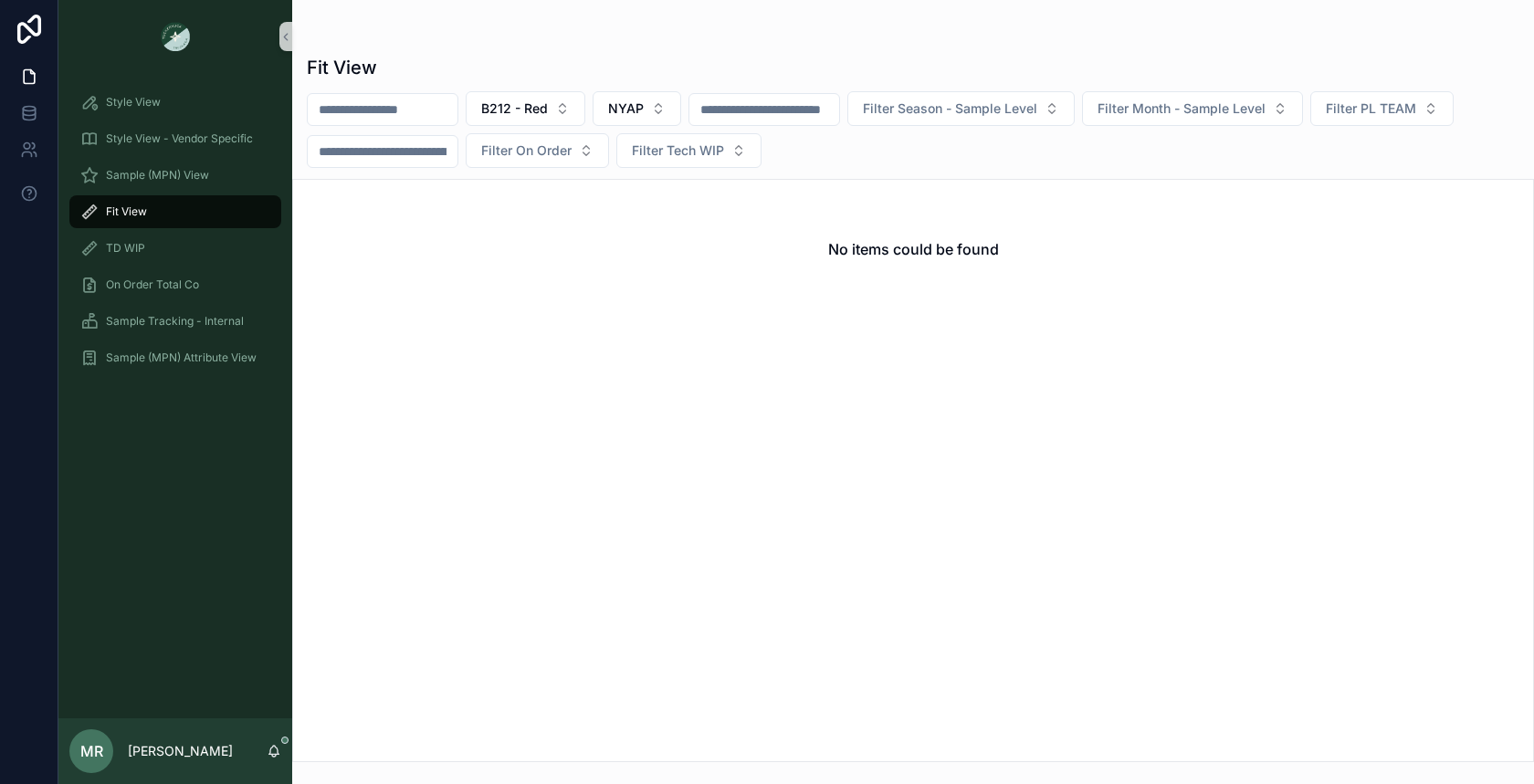
click at [750, 123] on div "scrollable content" at bounding box center [764, 110] width 152 height 33
click at [186, 250] on div "TD WIP" at bounding box center [175, 248] width 190 height 29
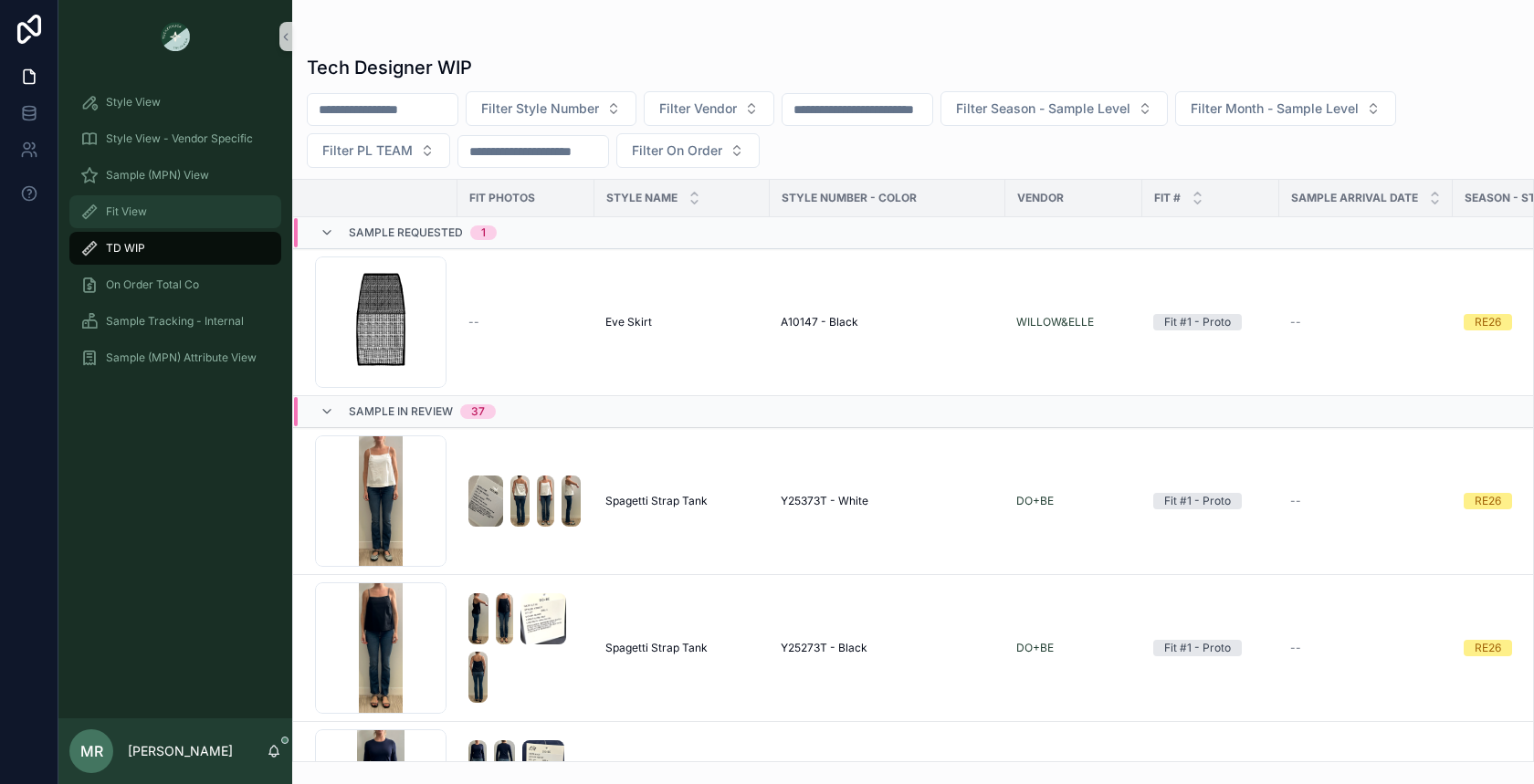
click at [168, 212] on div "Fit View" at bounding box center [175, 212] width 190 height 29
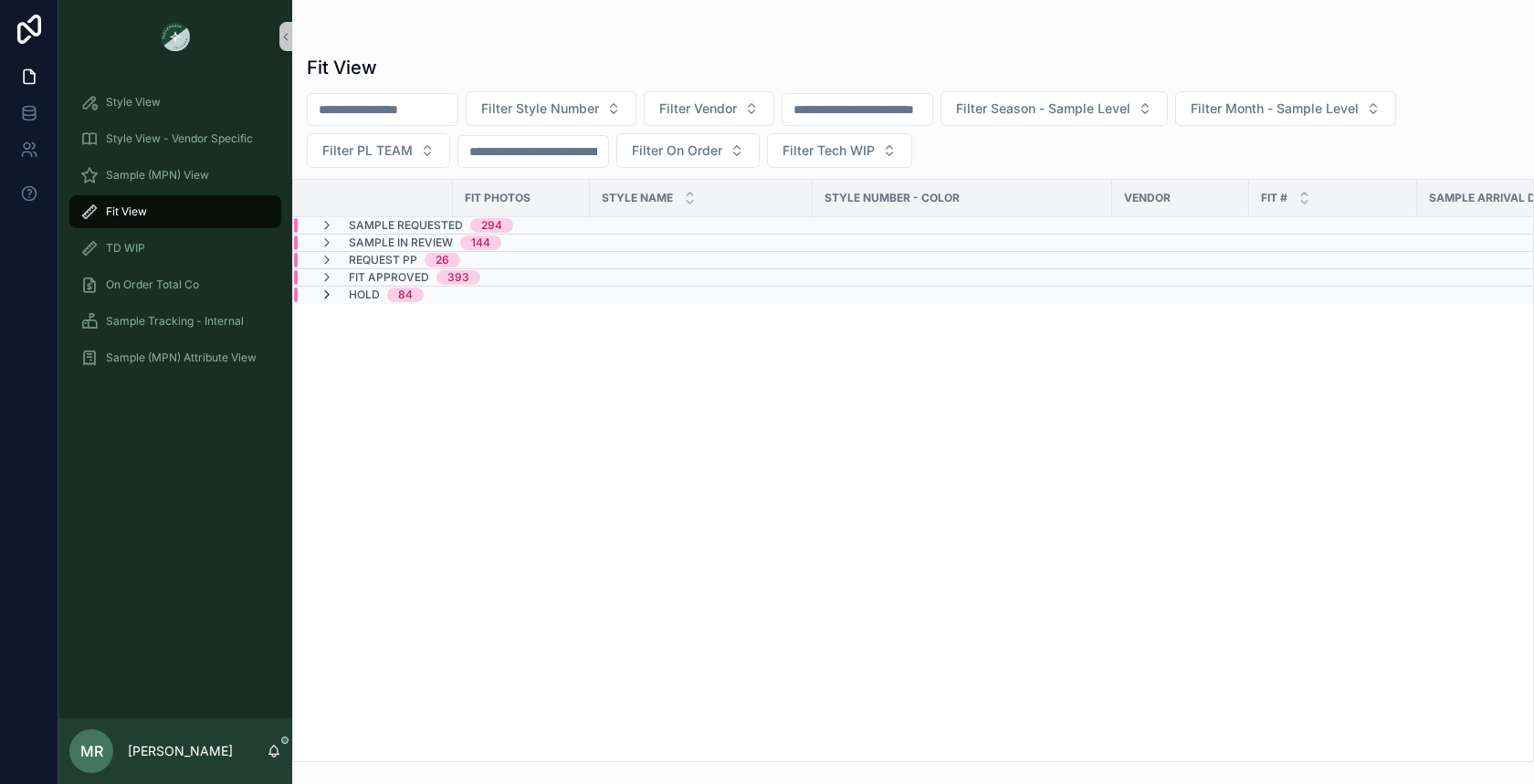
click at [322, 289] on icon "scrollable content" at bounding box center [327, 294] width 15 height 15
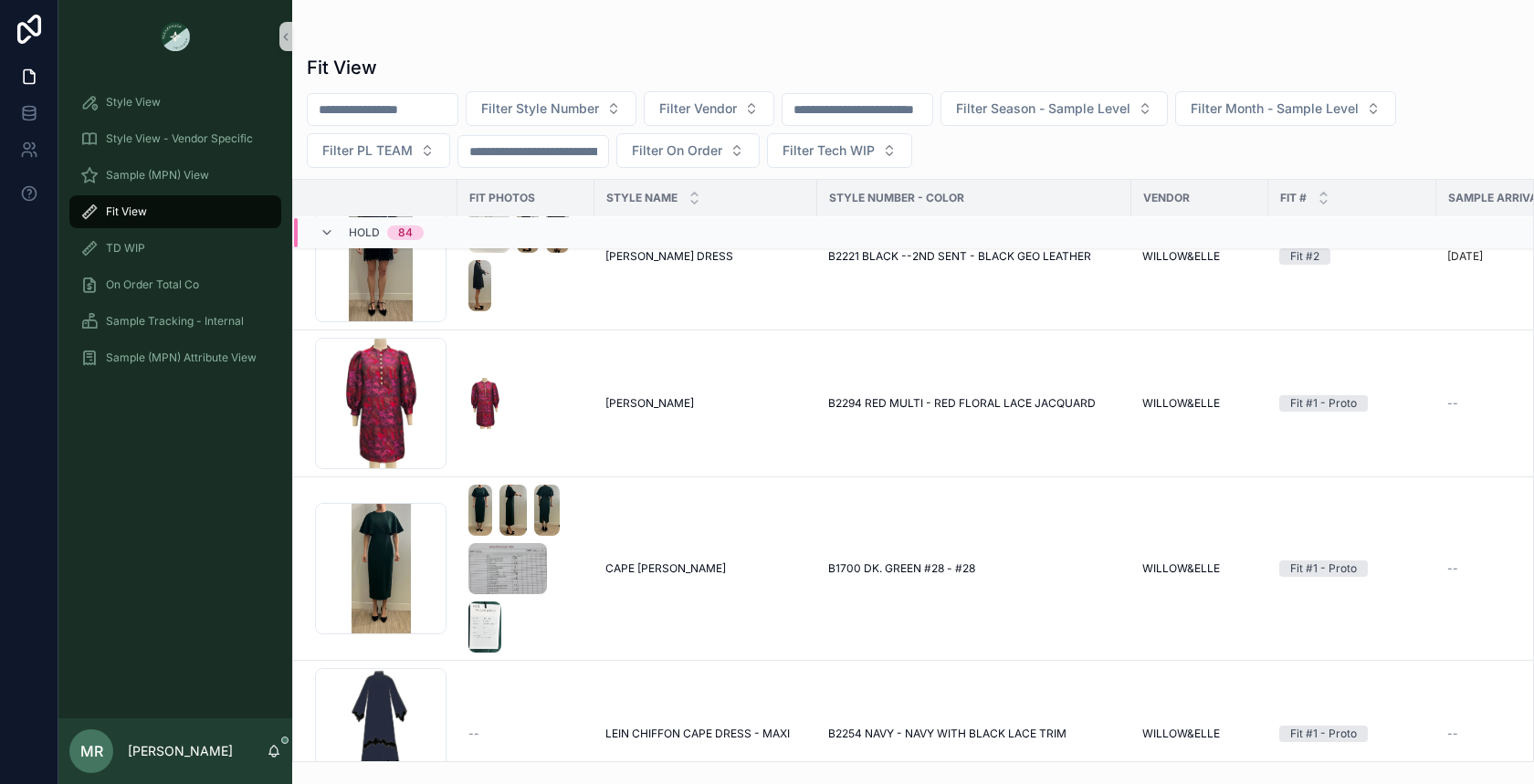
scroll to position [13096, 0]
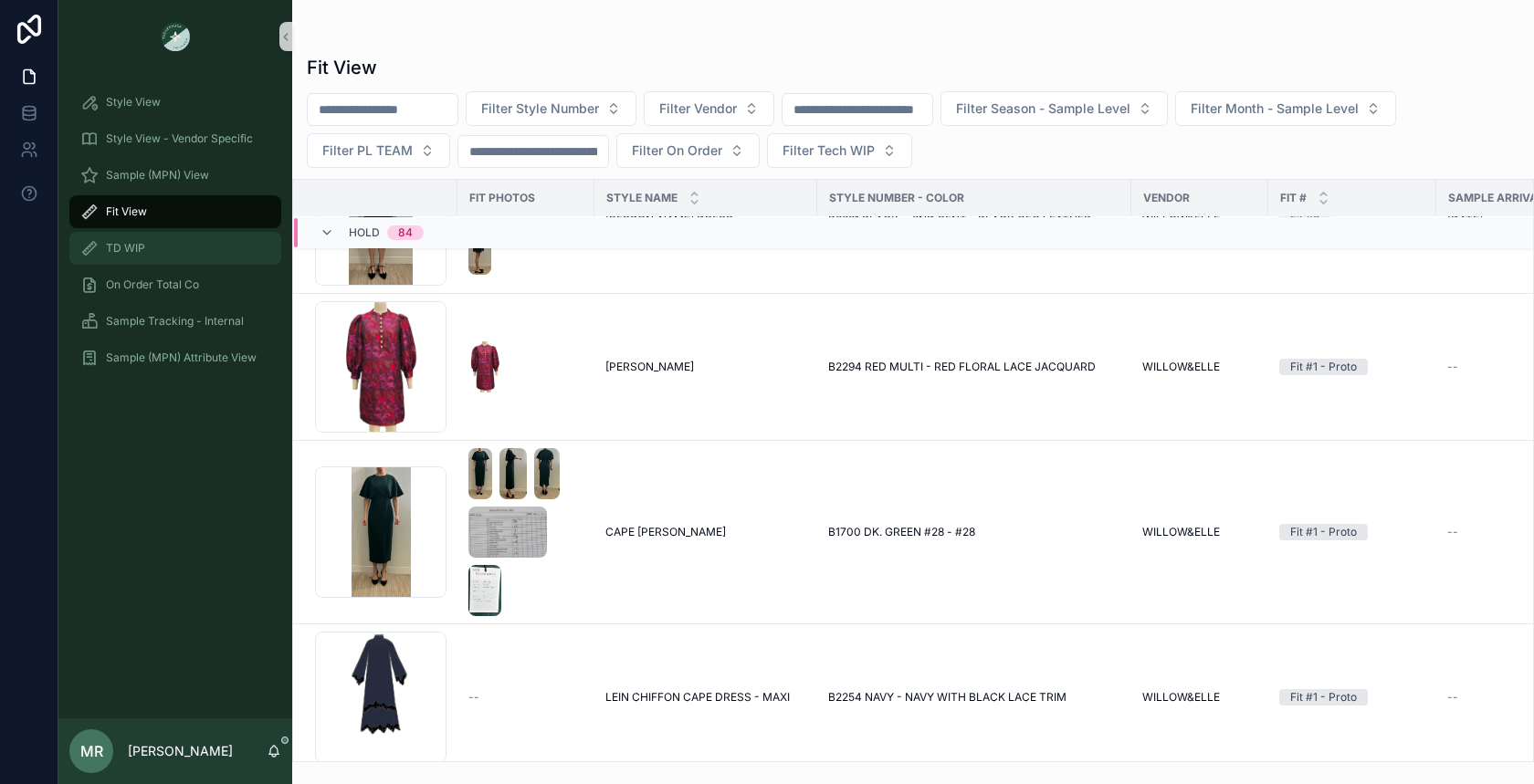
click at [130, 253] on span "TD WIP" at bounding box center [125, 248] width 40 height 15
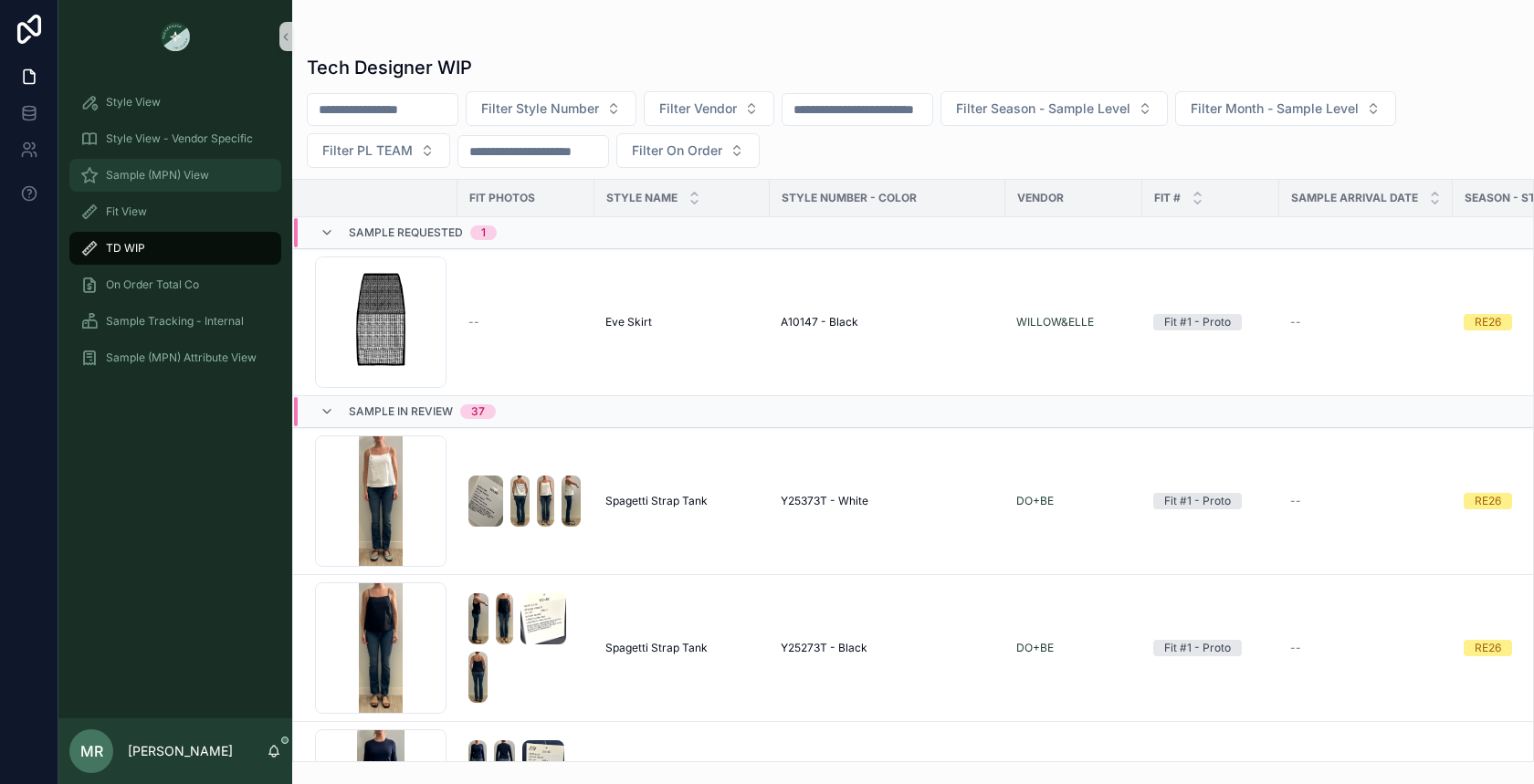
click at [155, 173] on span "Sample (MPN) View" at bounding box center [157, 175] width 103 height 15
